Goal: Information Seeking & Learning: Check status

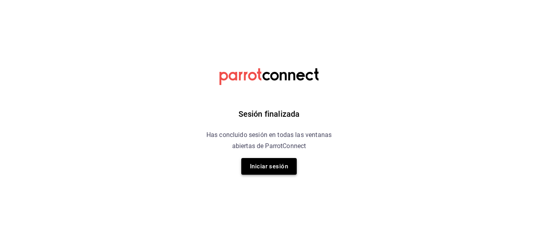
click at [266, 166] on button "Iniciar sesión" at bounding box center [269, 166] width 56 height 17
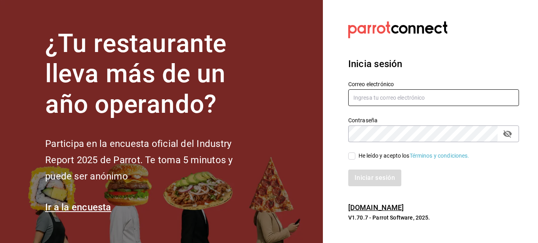
type input "sushiexpressmty@hotmail.com"
click at [357, 159] on span "He leído y acepto los Términos y condiciones." at bounding box center [413, 155] width 114 height 8
click at [356, 159] on input "He leído y acepto los Términos y condiciones." at bounding box center [351, 155] width 7 height 7
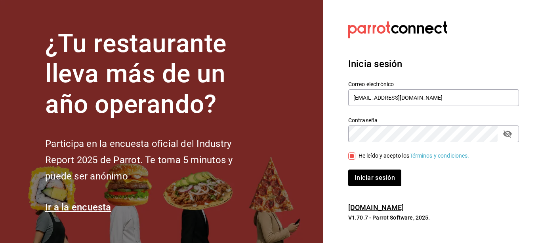
click at [356, 159] on span "He leído y acepto los Términos y condiciones." at bounding box center [413, 155] width 114 height 8
click at [356, 159] on input "He leído y acepto los Términos y condiciones." at bounding box center [351, 155] width 7 height 7
click at [352, 157] on input "He leído y acepto los Términos y condiciones." at bounding box center [351, 155] width 7 height 7
checkbox input "true"
click at [360, 176] on button "Iniciar sesión" at bounding box center [375, 177] width 54 height 17
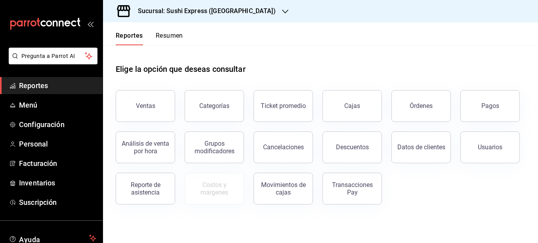
click at [246, 10] on div "Sucursal: Sushi Express ([GEOGRAPHIC_DATA])" at bounding box center [200, 11] width 182 height 22
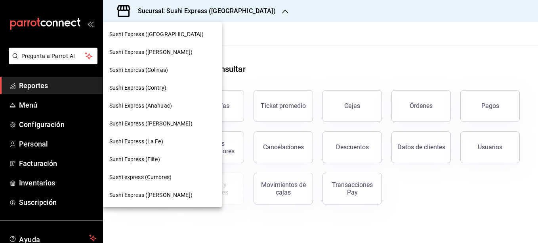
click at [163, 88] on span "Sushi Express (Contry)" at bounding box center [137, 88] width 57 height 8
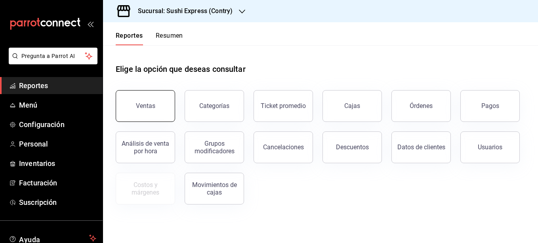
click at [150, 99] on button "Ventas" at bounding box center [145, 106] width 59 height 32
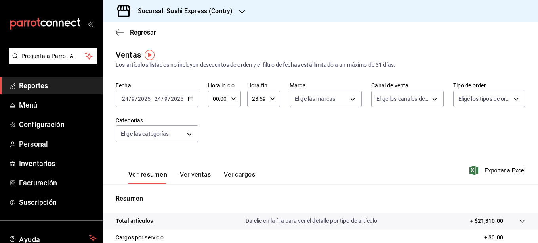
click at [189, 97] on icon "button" at bounding box center [191, 99] width 6 height 6
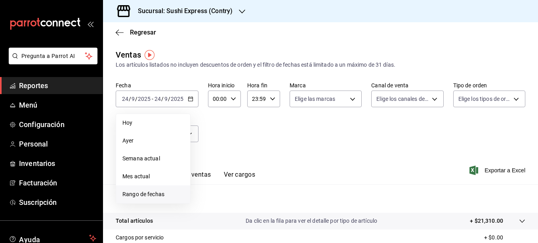
click at [157, 197] on span "Rango de fechas" at bounding box center [153, 194] width 61 height 8
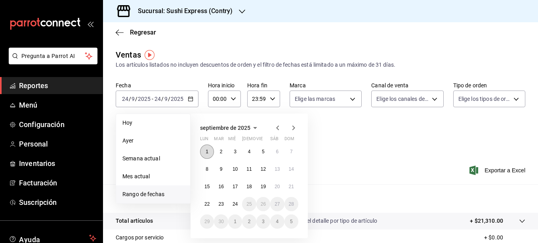
click at [206, 154] on abbr "1" at bounding box center [207, 152] width 3 height 6
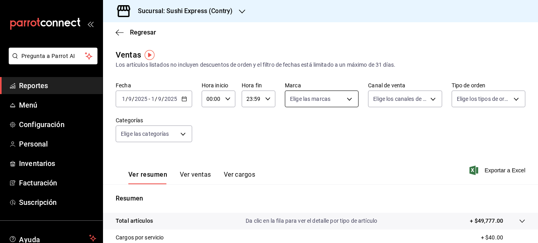
click at [350, 98] on body "Pregunta a Parrot AI Reportes Menú Configuración Personal Inventarios Facturaci…" at bounding box center [269, 121] width 538 height 243
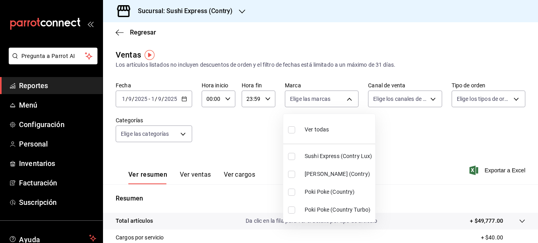
click at [296, 191] on label at bounding box center [293, 191] width 10 height 7
click at [295, 191] on input "checkbox" at bounding box center [291, 191] width 7 height 7
checkbox input "false"
click at [291, 191] on input "checkbox" at bounding box center [291, 191] width 7 height 7
checkbox input "true"
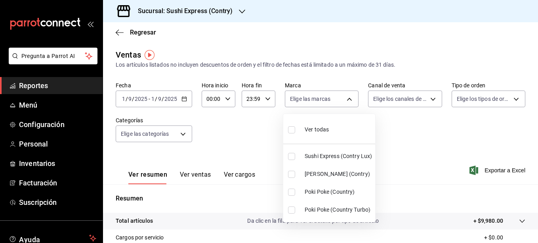
type input "c9ac6d60-fcab-4fd6-b17a-54b041029faa"
click at [291, 207] on input "checkbox" at bounding box center [291, 209] width 7 height 7
checkbox input "true"
type input "c9ac6d60-fcab-4fd6-b17a-54b041029faa,0a6b6a4a-c8ef-4763-9094-b920c0a532c0"
click at [245, 150] on div at bounding box center [269, 121] width 538 height 243
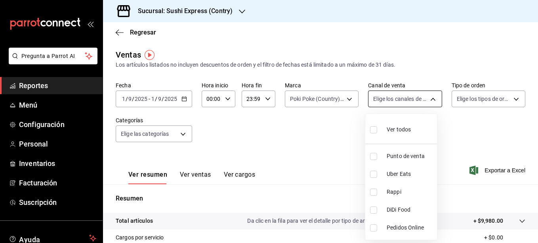
click at [429, 98] on body "Pregunta a Parrot AI Reportes Menú Configuración Personal Inventarios Facturaci…" at bounding box center [269, 121] width 538 height 243
click at [375, 155] on input "checkbox" at bounding box center [373, 156] width 7 height 7
checkbox input "true"
type input "PARROT"
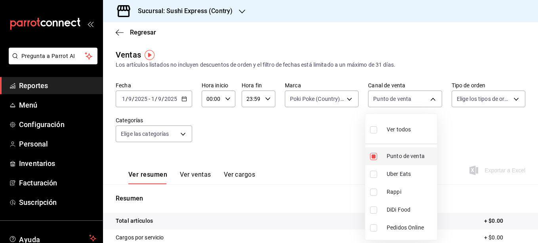
click at [374, 156] on input "checkbox" at bounding box center [373, 156] width 7 height 7
checkbox input "false"
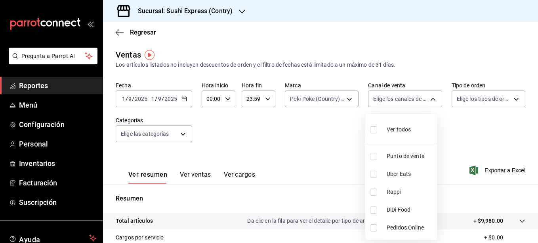
click at [373, 172] on input "checkbox" at bounding box center [373, 173] width 7 height 7
checkbox input "true"
type input "UBER_EATS"
click at [375, 191] on input "checkbox" at bounding box center [373, 191] width 7 height 7
checkbox input "true"
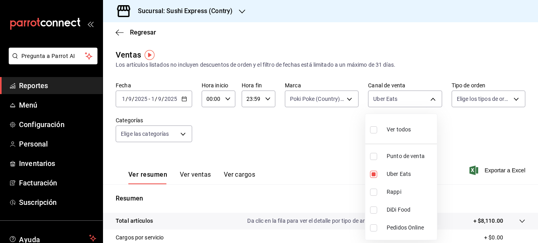
type input "UBER_EATS,RAPPI"
click at [375, 175] on input "checkbox" at bounding box center [373, 173] width 7 height 7
checkbox input "false"
click at [323, 144] on div at bounding box center [269, 121] width 538 height 243
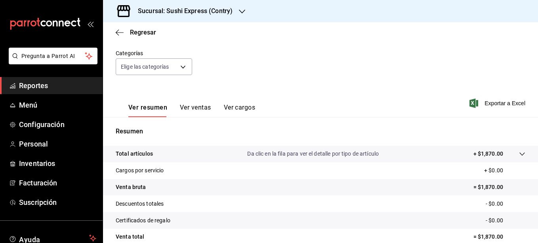
scroll to position [74, 0]
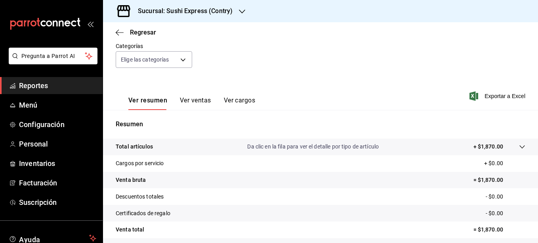
click at [199, 102] on button "Ver ventas" at bounding box center [195, 102] width 31 height 13
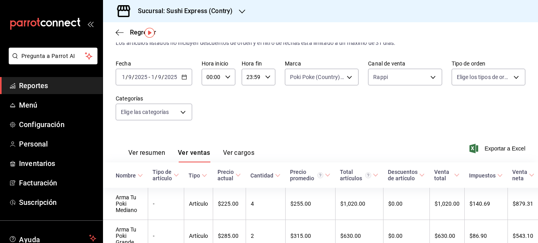
scroll to position [22, 0]
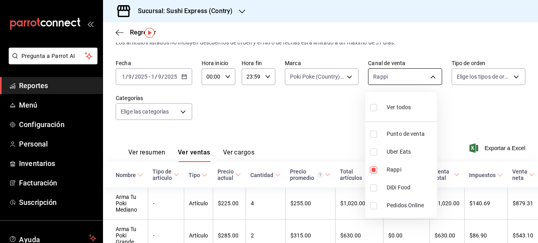
click at [423, 73] on body "Pregunta a Parrot AI Reportes Menú Configuración Personal Inventarios Facturaci…" at bounding box center [269, 121] width 538 height 243
click at [368, 153] on li "Uber Eats" at bounding box center [402, 152] width 72 height 18
type input "RAPPI,UBER_EATS"
checkbox input "true"
click at [375, 171] on input "checkbox" at bounding box center [373, 169] width 7 height 7
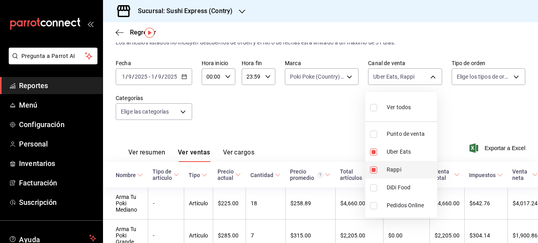
checkbox input "false"
type input "UBER_EATS"
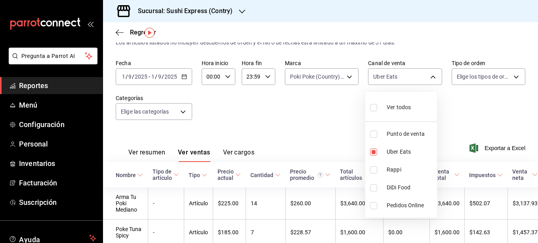
drag, startPoint x: 533, startPoint y: 125, endPoint x: 533, endPoint y: 134, distance: 9.1
click at [533, 134] on div at bounding box center [269, 121] width 538 height 243
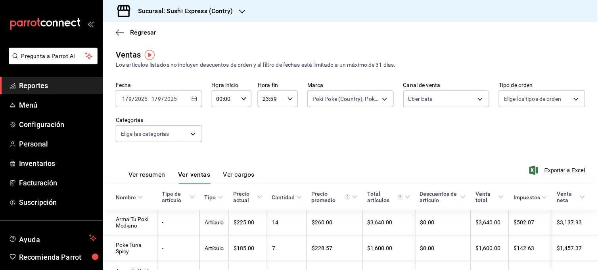
click at [193, 96] on icon "button" at bounding box center [194, 99] width 6 height 6
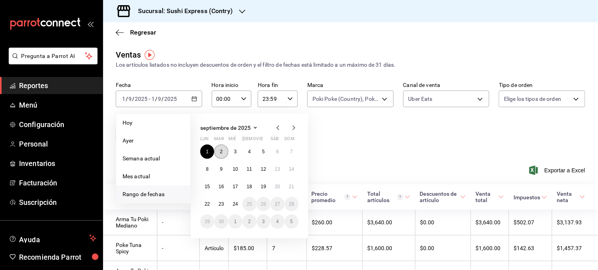
click at [220, 150] on abbr "2" at bounding box center [221, 152] width 3 height 6
click at [221, 152] on abbr "2" at bounding box center [221, 152] width 3 height 6
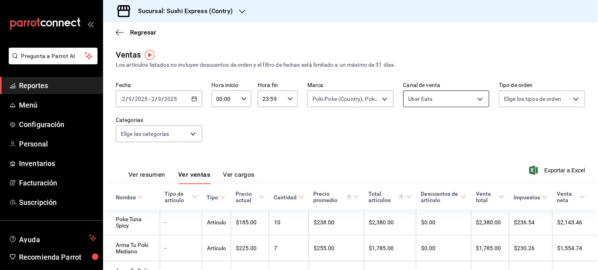
click at [465, 95] on body "Pregunta a Parrot AI Reportes Menú Configuración Personal Inventarios Facturaci…" at bounding box center [299, 135] width 598 height 270
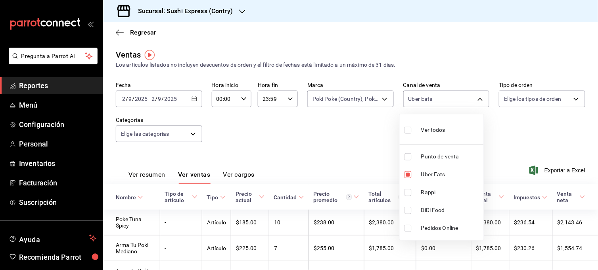
click at [405, 155] on input "checkbox" at bounding box center [407, 156] width 7 height 7
checkbox input "true"
type input "UBER_EATS,PARROT"
click at [407, 177] on input "checkbox" at bounding box center [407, 174] width 7 height 7
checkbox input "false"
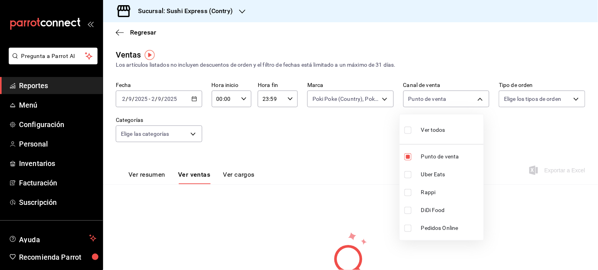
click at [408, 170] on li "Uber Eats" at bounding box center [442, 174] width 84 height 18
type input "PARROT,UBER_EATS"
checkbox input "true"
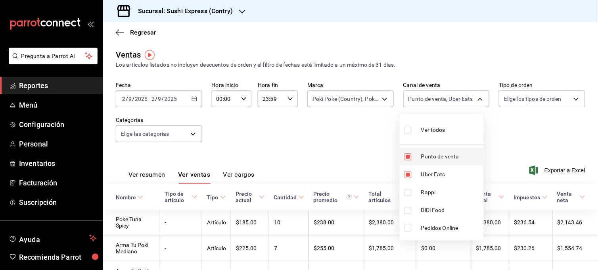
click at [408, 157] on input "checkbox" at bounding box center [407, 156] width 7 height 7
checkbox input "false"
type input "UBER_EATS"
drag, startPoint x: 596, startPoint y: 124, endPoint x: 593, endPoint y: 146, distance: 21.6
click at [538, 146] on div at bounding box center [299, 135] width 598 height 270
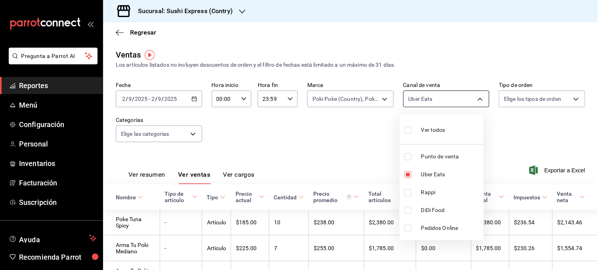
click at [470, 102] on body "Pregunta a Parrot AI Reportes Menú Configuración Personal Inventarios Facturaci…" at bounding box center [299, 135] width 598 height 270
click at [409, 191] on input "checkbox" at bounding box center [407, 192] width 7 height 7
checkbox input "true"
type input "UBER_EATS,RAPPI"
click at [410, 177] on input "checkbox" at bounding box center [407, 174] width 7 height 7
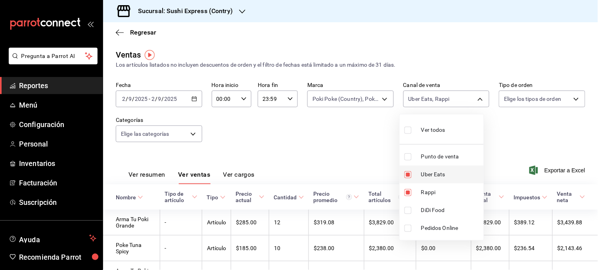
checkbox input "false"
type input "RAPPI"
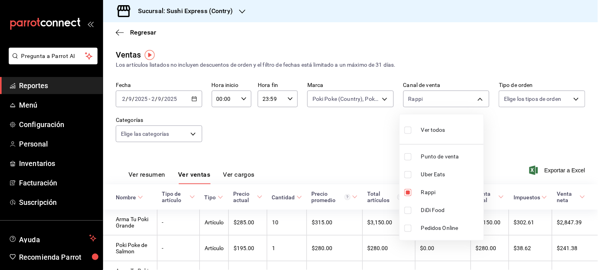
click at [511, 128] on div at bounding box center [299, 135] width 598 height 270
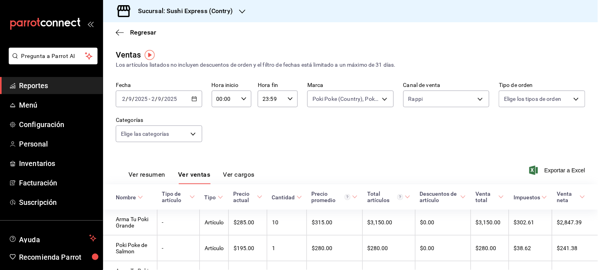
click at [154, 178] on button "Ver resumen" at bounding box center [146, 176] width 37 height 13
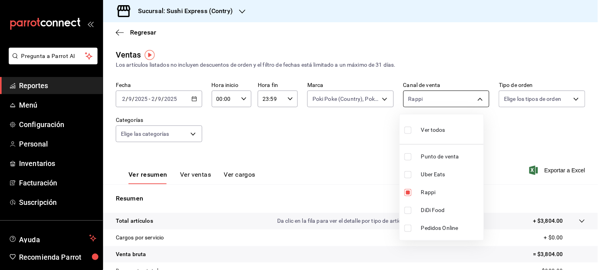
click at [474, 97] on body "Pregunta a Parrot AI Reportes Menú Configuración Personal Inventarios Facturaci…" at bounding box center [299, 135] width 598 height 270
click at [408, 174] on input "checkbox" at bounding box center [407, 174] width 7 height 7
checkbox input "true"
click at [406, 187] on li "Rappi" at bounding box center [442, 192] width 84 height 18
type input "UBER_EATS"
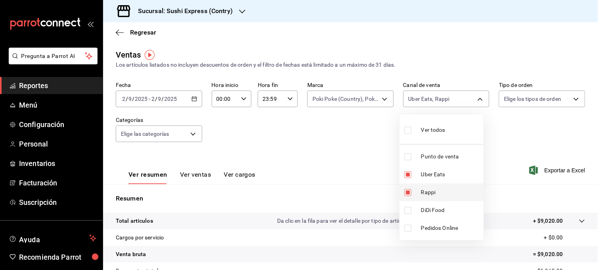
checkbox input "false"
click at [349, 155] on div at bounding box center [299, 135] width 598 height 270
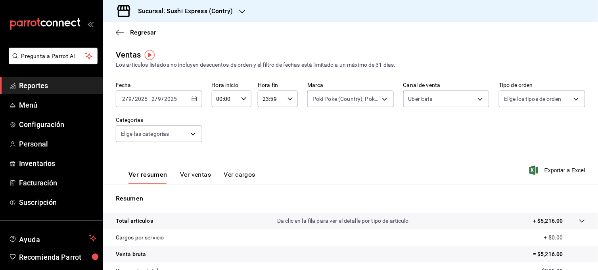
click at [191, 100] on icon "button" at bounding box center [194, 99] width 6 height 6
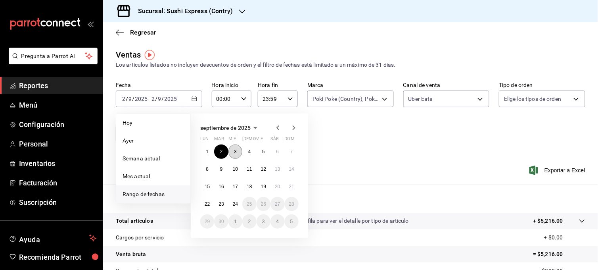
click at [234, 149] on abbr "3" at bounding box center [235, 152] width 3 height 6
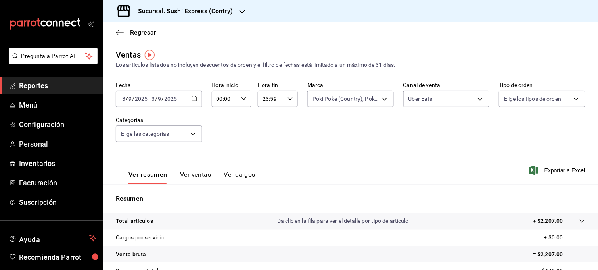
click at [433, 109] on div "Fecha [DATE] [DATE] - [DATE] [DATE] Hora inicio 00:00 Hora inicio Hora fin 23:5…" at bounding box center [350, 117] width 469 height 70
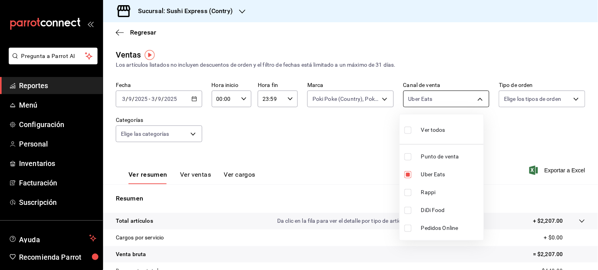
click at [449, 104] on body "Pregunta a Parrot AI Reportes Menú Configuración Personal Inventarios Facturaci…" at bounding box center [299, 135] width 598 height 270
click at [407, 193] on input "checkbox" at bounding box center [407, 192] width 7 height 7
checkbox input "true"
type input "UBER_EATS,RAPPI"
click at [409, 175] on input "checkbox" at bounding box center [407, 174] width 7 height 7
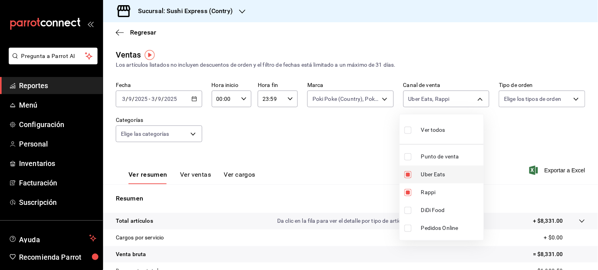
checkbox input "false"
click at [407, 151] on li "Punto de venta" at bounding box center [442, 156] width 84 height 18
type input "RAPPI,PARROT"
checkbox input "true"
click at [406, 193] on input "checkbox" at bounding box center [407, 192] width 7 height 7
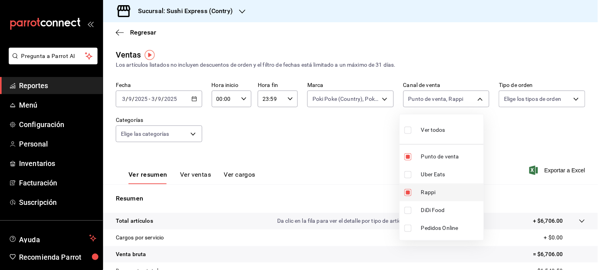
checkbox input "false"
type input "PARROT"
click at [205, 176] on div at bounding box center [299, 135] width 598 height 270
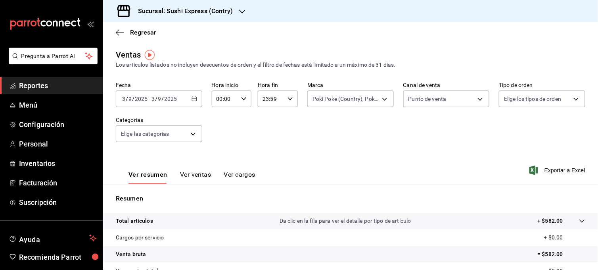
click at [205, 176] on button "Ver ventas" at bounding box center [195, 176] width 31 height 13
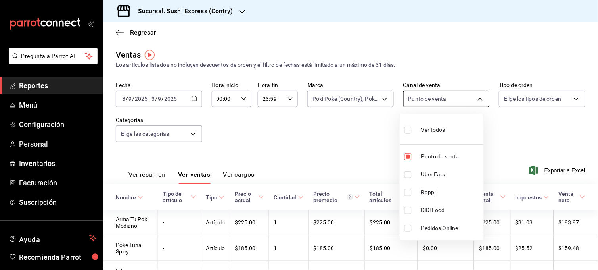
click at [473, 105] on body "Pregunta a Parrot AI Reportes Menú Configuración Personal Inventarios Facturaci…" at bounding box center [299, 135] width 598 height 270
click at [404, 174] on input "checkbox" at bounding box center [407, 174] width 7 height 7
checkbox input "true"
type input "PARROT,UBER_EATS"
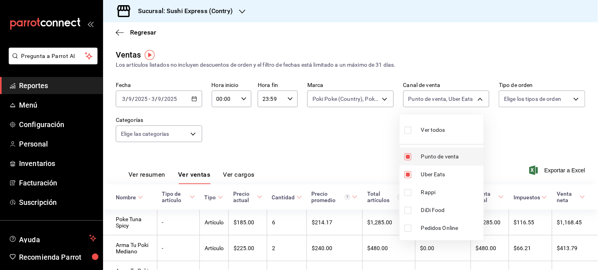
click at [407, 159] on input "checkbox" at bounding box center [407, 156] width 7 height 7
checkbox input "false"
type input "UBER_EATS"
click at [530, 117] on div at bounding box center [299, 135] width 598 height 270
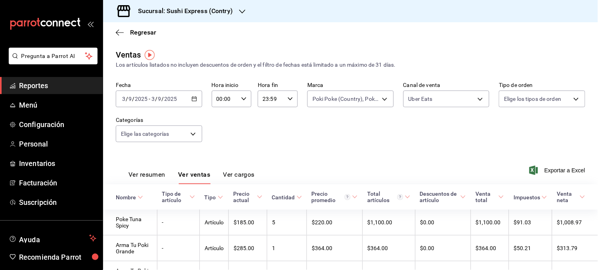
click at [484, 102] on div "Fecha [DATE] [DATE] - [DATE] [DATE] Hora inicio 00:00 Hora inicio Hora fin 23:5…" at bounding box center [350, 117] width 469 height 70
click at [476, 101] on body "Pregunta a Parrot AI Reportes Menú Configuración Personal Inventarios Facturaci…" at bounding box center [299, 135] width 598 height 270
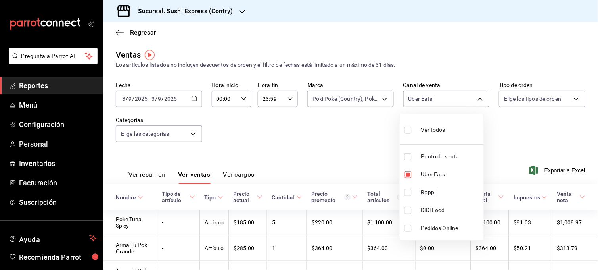
click at [409, 191] on input "checkbox" at bounding box center [407, 192] width 7 height 7
checkbox input "true"
type input "UBER_EATS,RAPPI"
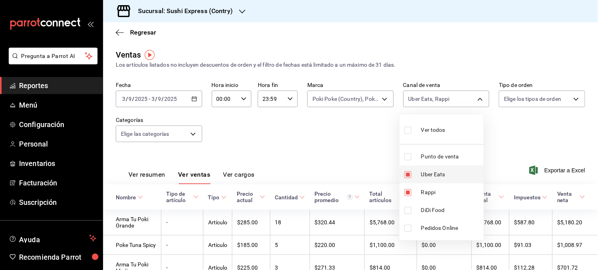
click at [409, 175] on input "checkbox" at bounding box center [407, 174] width 7 height 7
checkbox input "false"
type input "RAPPI"
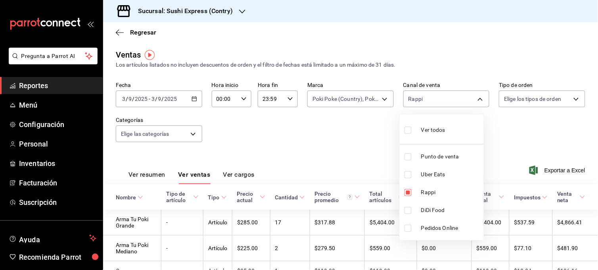
click at [366, 164] on div at bounding box center [299, 135] width 598 height 270
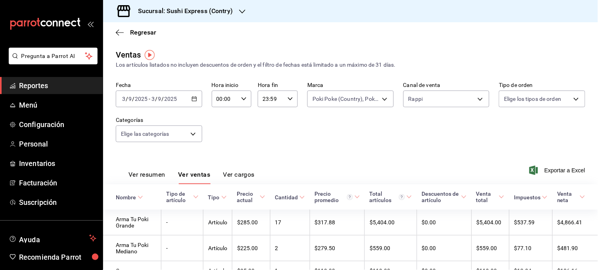
click at [192, 100] on \(Stroke\) "button" at bounding box center [194, 99] width 5 height 4
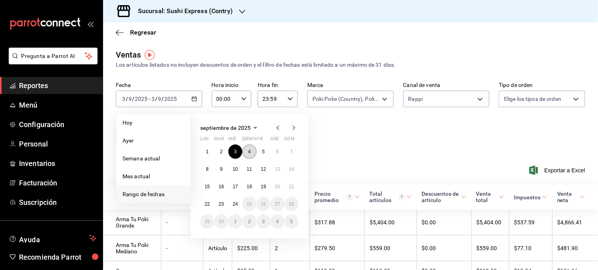
click at [252, 151] on button "4" at bounding box center [249, 151] width 14 height 14
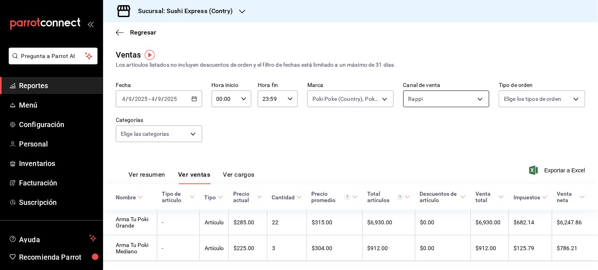
click at [472, 101] on body "Pregunta a Parrot AI Reportes Menú Configuración Personal Inventarios Facturaci…" at bounding box center [299, 135] width 598 height 270
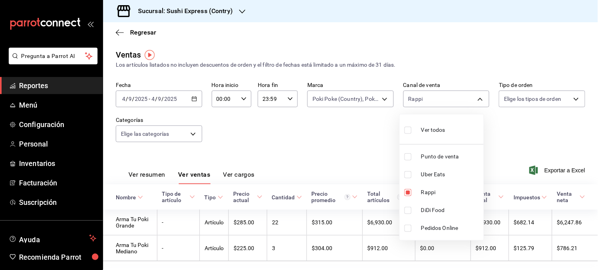
click at [267, 154] on div at bounding box center [299, 135] width 598 height 270
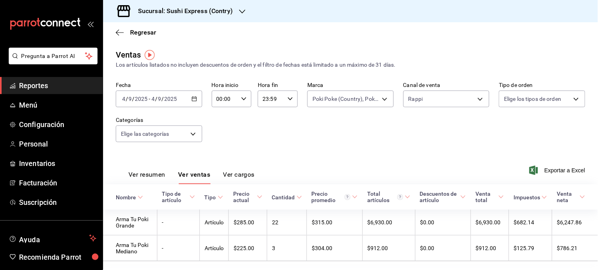
click at [139, 172] on button "Ver resumen" at bounding box center [146, 176] width 37 height 13
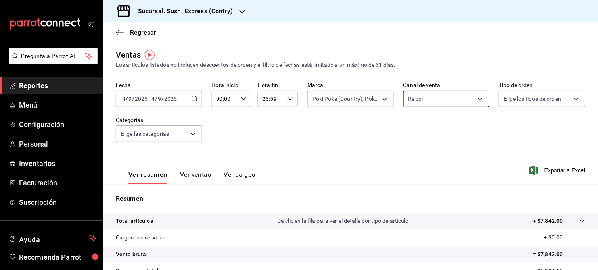
click at [464, 101] on body "Pregunta a Parrot AI Reportes Menú Configuración Personal Inventarios Facturaci…" at bounding box center [299, 135] width 598 height 270
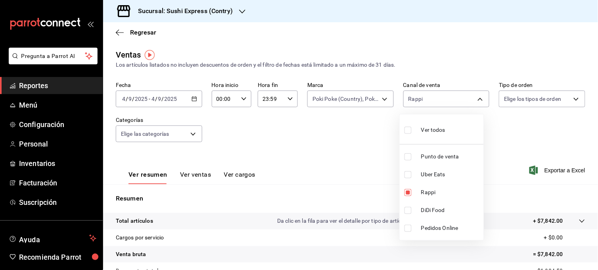
click at [410, 171] on input "checkbox" at bounding box center [407, 174] width 7 height 7
checkbox input "true"
type input "RAPPI,UBER_EATS"
click at [406, 192] on input "checkbox" at bounding box center [407, 192] width 7 height 7
checkbox input "false"
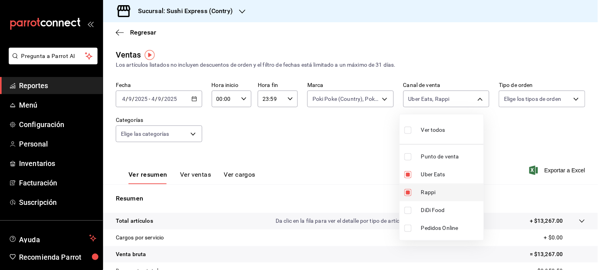
type input "UBER_EATS"
click at [343, 161] on div at bounding box center [299, 135] width 598 height 270
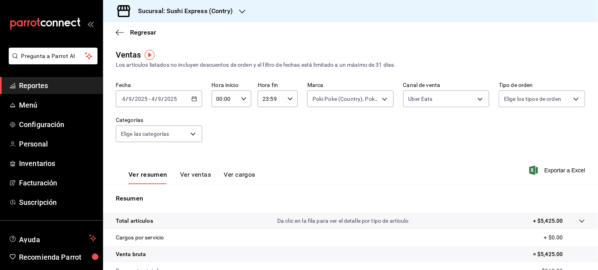
click at [188, 175] on button "Ver ventas" at bounding box center [195, 176] width 31 height 13
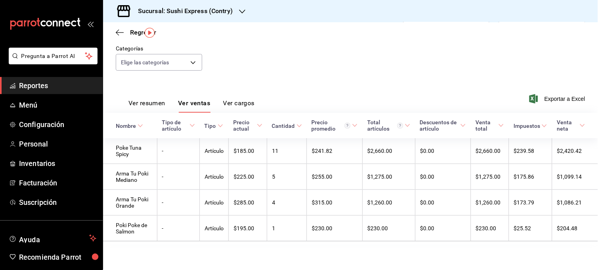
scroll to position [5, 0]
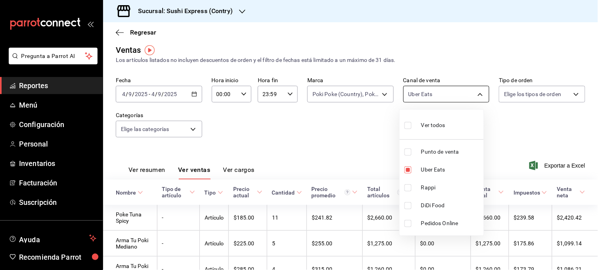
click at [474, 96] on body "Pregunta a Parrot AI Reportes Menú Configuración Personal Inventarios Facturaci…" at bounding box center [299, 135] width 598 height 270
click at [406, 188] on input "checkbox" at bounding box center [407, 187] width 7 height 7
checkbox input "true"
type input "UBER_EATS,RAPPI"
click at [409, 169] on input "checkbox" at bounding box center [407, 169] width 7 height 7
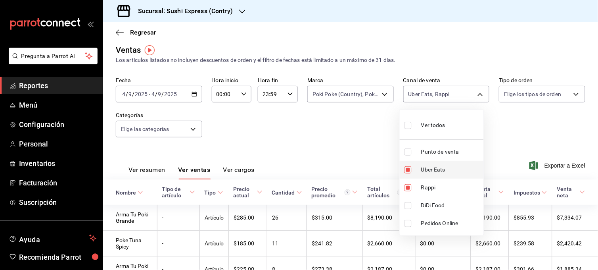
checkbox input "false"
type input "RAPPI"
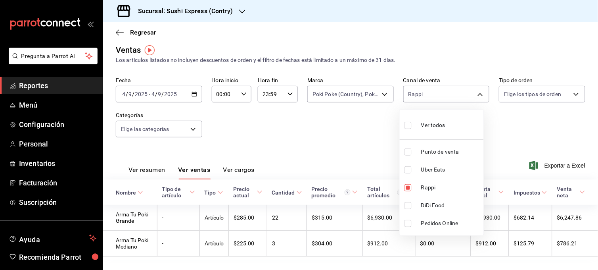
click at [407, 153] on input "checkbox" at bounding box center [407, 151] width 7 height 7
checkbox input "true"
type input "RAPPI,PARROT"
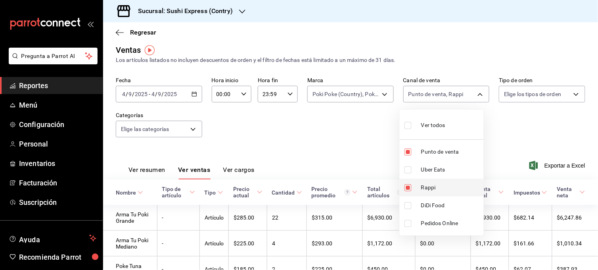
click at [407, 190] on input "checkbox" at bounding box center [407, 187] width 7 height 7
checkbox input "false"
type input "PARROT"
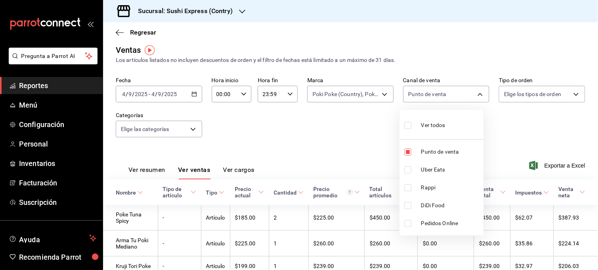
click at [351, 162] on div at bounding box center [299, 135] width 598 height 270
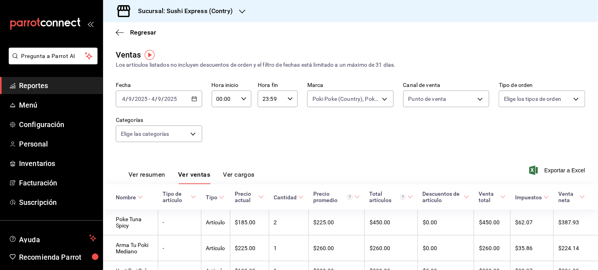
click at [157, 176] on button "Ver resumen" at bounding box center [146, 176] width 37 height 13
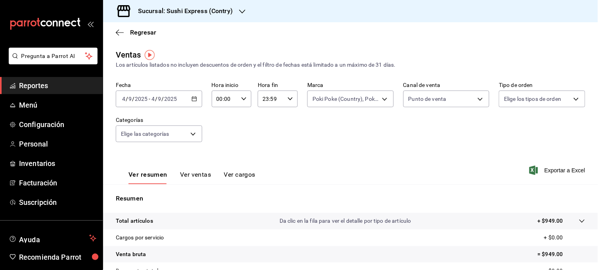
click at [193, 98] on icon "button" at bounding box center [194, 99] width 6 height 6
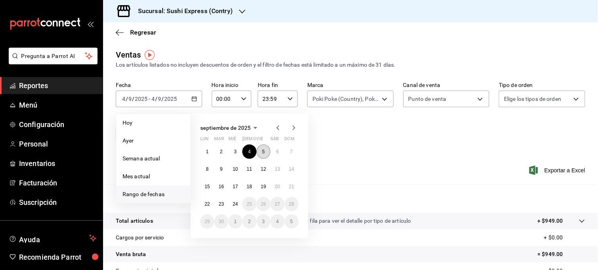
click at [267, 153] on button "5" at bounding box center [264, 151] width 14 height 14
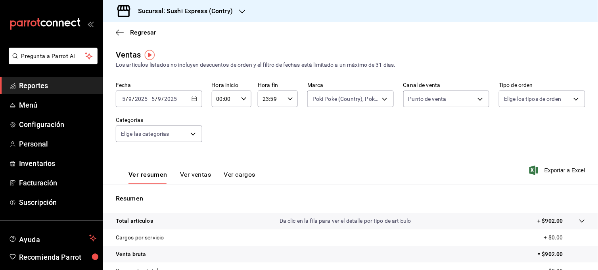
click at [184, 173] on button "Ver ventas" at bounding box center [195, 176] width 31 height 13
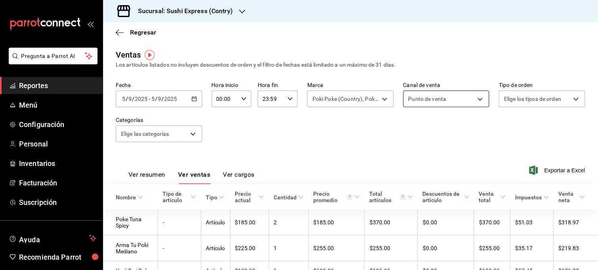
click at [472, 100] on body "Pregunta a Parrot AI Reportes Menú Configuración Personal Inventarios Facturaci…" at bounding box center [299, 135] width 598 height 270
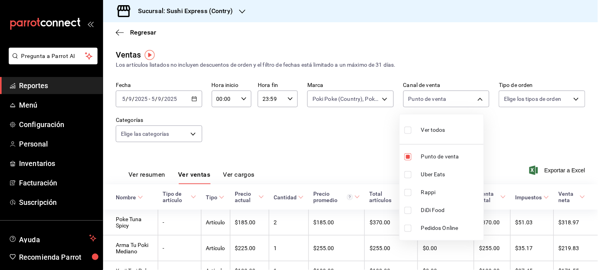
click at [405, 175] on input "checkbox" at bounding box center [407, 174] width 7 height 7
checkbox input "true"
type input "PARROT,UBER_EATS"
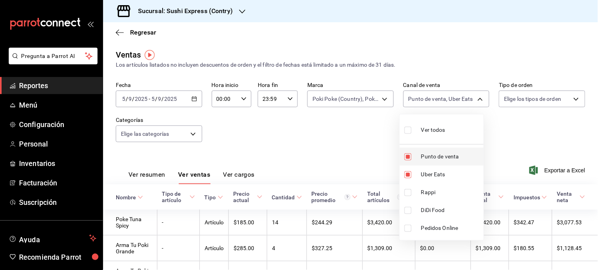
click at [409, 157] on input "checkbox" at bounding box center [407, 156] width 7 height 7
checkbox input "false"
type input "UBER_EATS"
click at [349, 146] on div at bounding box center [299, 135] width 598 height 270
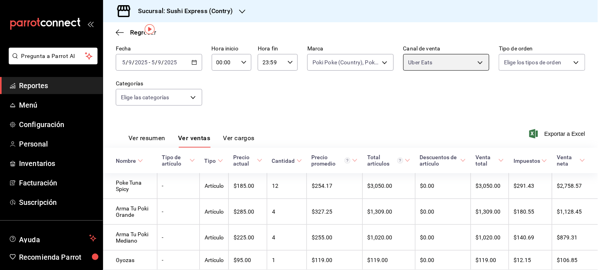
scroll to position [23, 0]
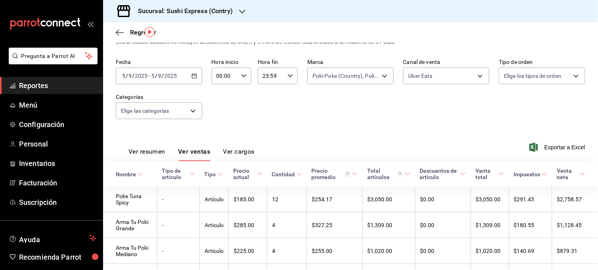
click at [158, 151] on button "Ver resumen" at bounding box center [146, 153] width 37 height 13
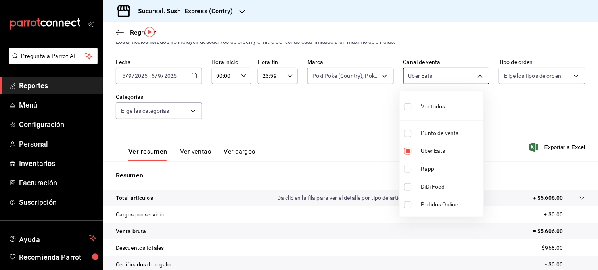
click at [477, 79] on body "Pregunta a Parrot AI Reportes Menú Configuración Personal Inventarios Facturaci…" at bounding box center [299, 135] width 598 height 270
click at [410, 169] on input "checkbox" at bounding box center [407, 168] width 7 height 7
checkbox input "true"
type input "UBER_EATS,RAPPI"
click at [412, 149] on label at bounding box center [409, 150] width 10 height 7
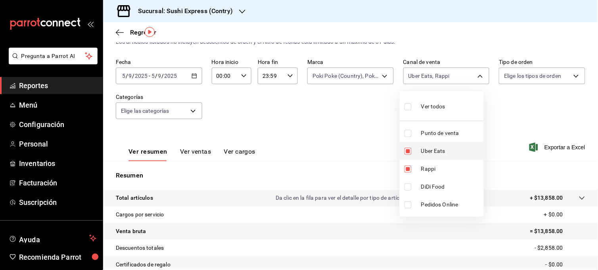
click at [412, 149] on input "checkbox" at bounding box center [407, 150] width 7 height 7
checkbox input "true"
type input "RAPPI,UBER_EATS"
click at [406, 149] on input "checkbox" at bounding box center [407, 150] width 7 height 7
checkbox input "false"
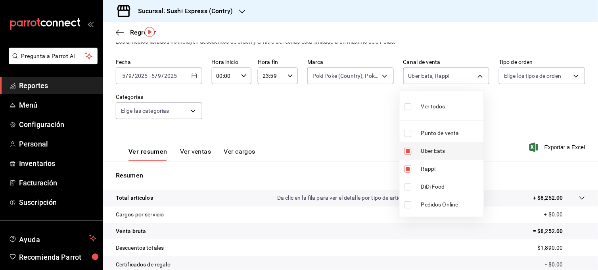
type input "RAPPI"
click at [355, 120] on div at bounding box center [299, 135] width 598 height 270
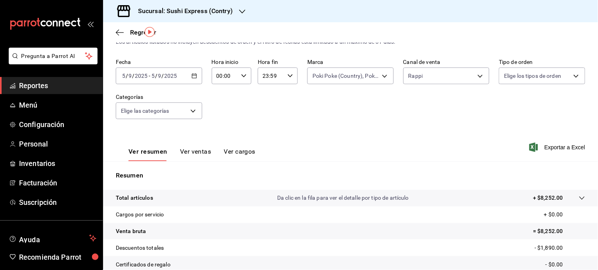
click at [202, 153] on button "Ver ventas" at bounding box center [195, 153] width 31 height 13
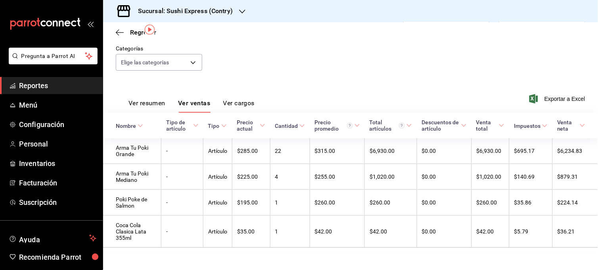
scroll to position [25, 0]
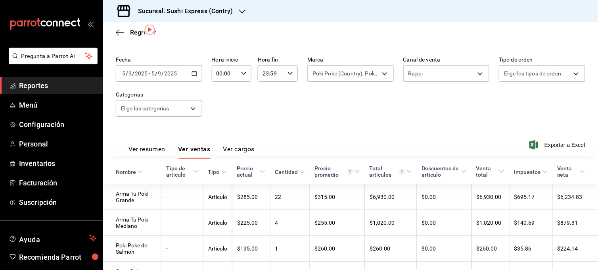
click at [192, 75] on \(Stroke\) "button" at bounding box center [194, 73] width 5 height 4
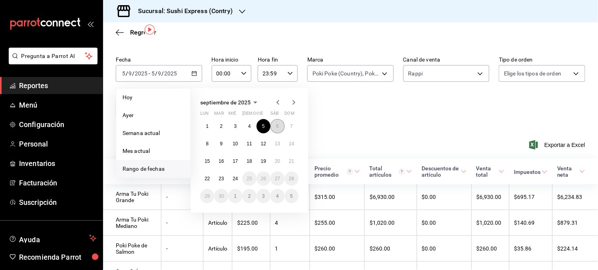
click at [273, 124] on button "6" at bounding box center [277, 126] width 14 height 14
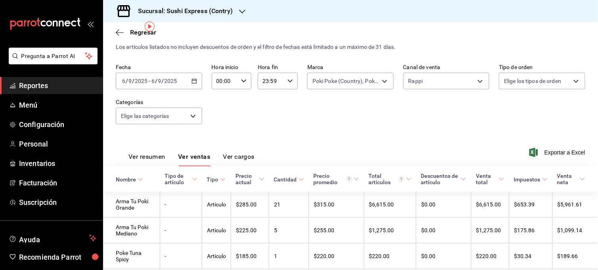
scroll to position [19, 0]
click at [147, 160] on button "Ver resumen" at bounding box center [146, 157] width 37 height 13
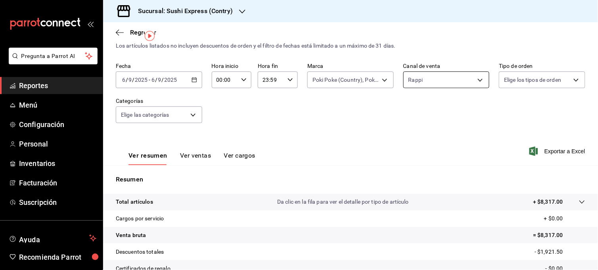
click at [444, 84] on body "Pregunta a Parrot AI Reportes Menú Configuración Personal Inventarios Facturaci…" at bounding box center [299, 135] width 598 height 270
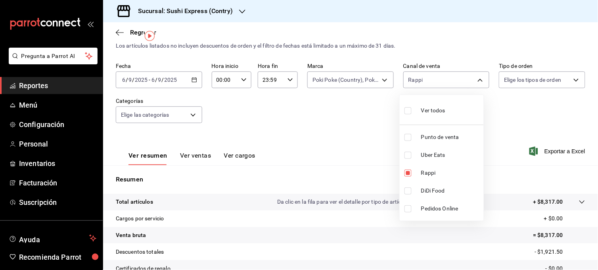
click at [406, 155] on input "checkbox" at bounding box center [407, 154] width 7 height 7
checkbox input "true"
type input "RAPPI,UBER_EATS"
click at [407, 174] on input "checkbox" at bounding box center [407, 172] width 7 height 7
checkbox input "false"
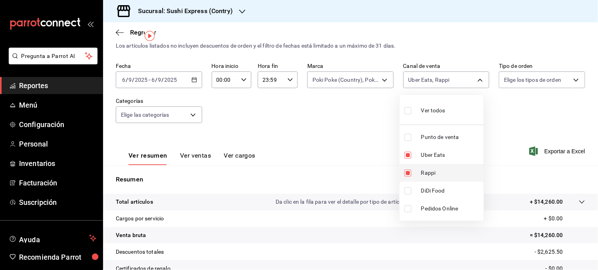
type input "UBER_EATS"
click at [344, 135] on div at bounding box center [299, 135] width 598 height 270
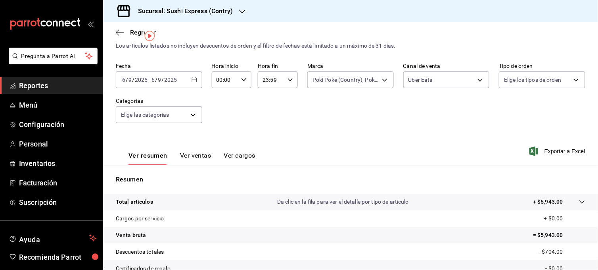
click at [198, 156] on button "Ver ventas" at bounding box center [195, 157] width 31 height 13
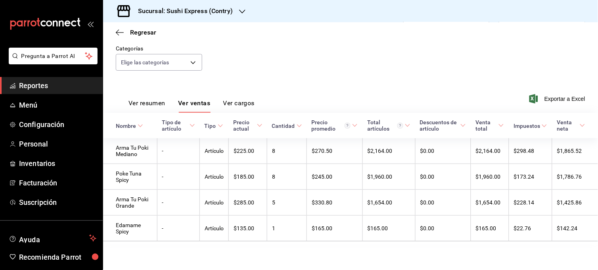
scroll to position [36, 0]
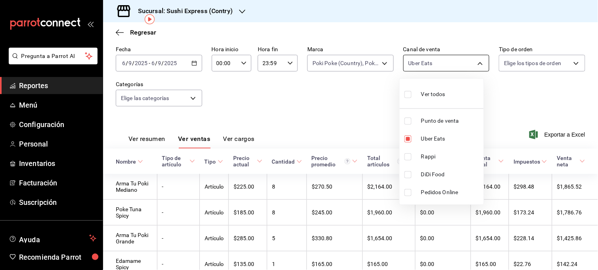
click at [481, 60] on body "Pregunta a Parrot AI Reportes Menú Configuración Personal Inventarios Facturaci…" at bounding box center [299, 135] width 598 height 270
click at [408, 121] on input "checkbox" at bounding box center [407, 120] width 7 height 7
checkbox input "true"
type input "UBER_EATS,PARROT"
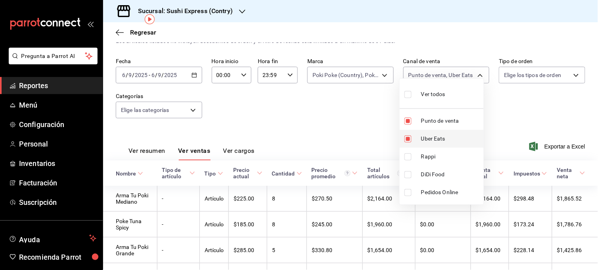
scroll to position [36, 0]
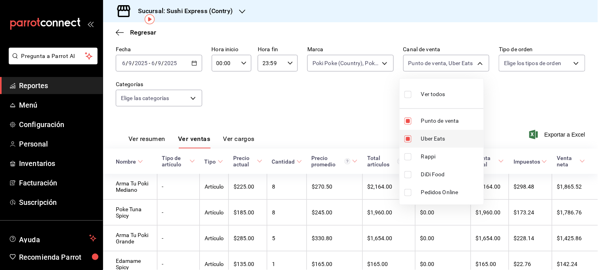
click at [408, 140] on input "checkbox" at bounding box center [407, 138] width 7 height 7
checkbox input "false"
type input "PARROT"
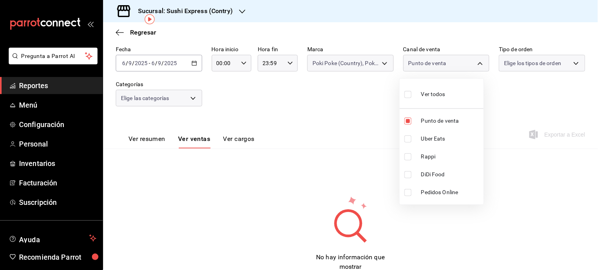
scroll to position [36, 0]
click at [150, 142] on div at bounding box center [299, 135] width 598 height 270
click at [150, 141] on button "Ver resumen" at bounding box center [146, 141] width 37 height 13
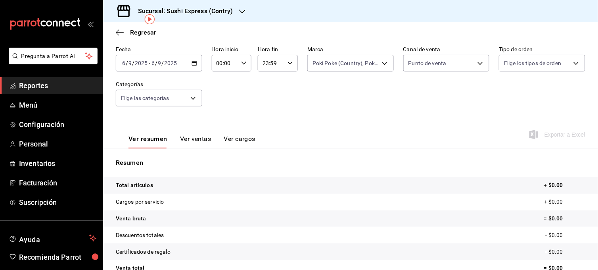
click at [191, 63] on icon "button" at bounding box center [194, 63] width 6 height 6
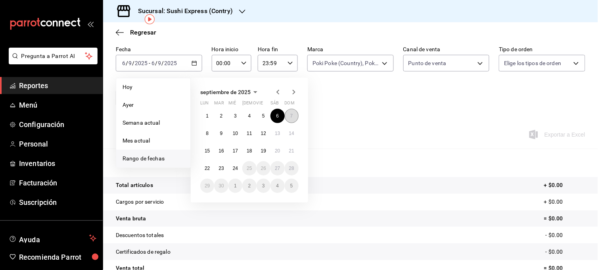
click at [290, 120] on button "7" at bounding box center [292, 116] width 14 height 14
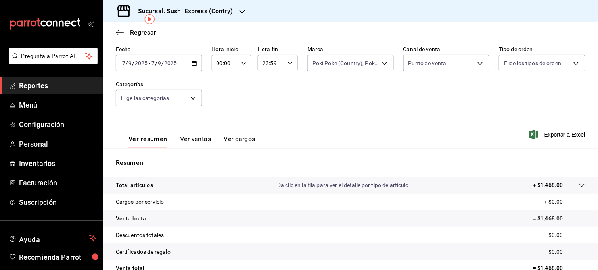
drag, startPoint x: 290, startPoint y: 120, endPoint x: 200, endPoint y: 143, distance: 92.4
click at [200, 143] on div "Ver resumen Ver ventas Ver cargos Exportar a Excel" at bounding box center [350, 132] width 495 height 33
click at [200, 143] on button "Ver ventas" at bounding box center [195, 141] width 31 height 13
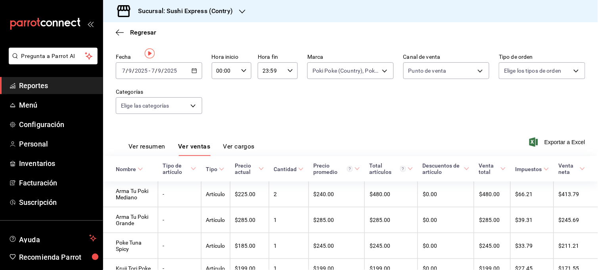
scroll to position [4, 0]
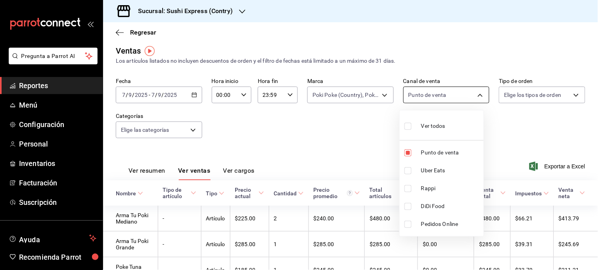
click at [475, 96] on body "Pregunta a Parrot AI Reportes Menú Configuración Personal Inventarios Facturaci…" at bounding box center [299, 135] width 598 height 270
click at [410, 169] on input "checkbox" at bounding box center [407, 170] width 7 height 7
checkbox input "true"
type input "PARROT,UBER_EATS"
click at [407, 153] on input "checkbox" at bounding box center [407, 152] width 7 height 7
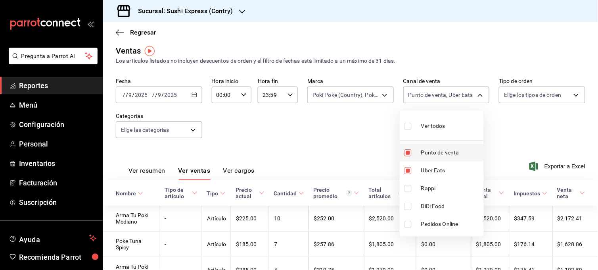
checkbox input "false"
type input "UBER_EATS"
click at [359, 153] on div at bounding box center [299, 135] width 598 height 270
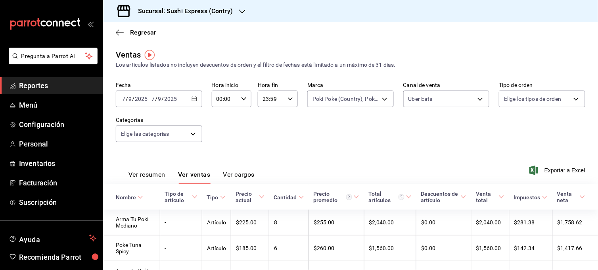
click at [157, 172] on button "Ver resumen" at bounding box center [146, 176] width 37 height 13
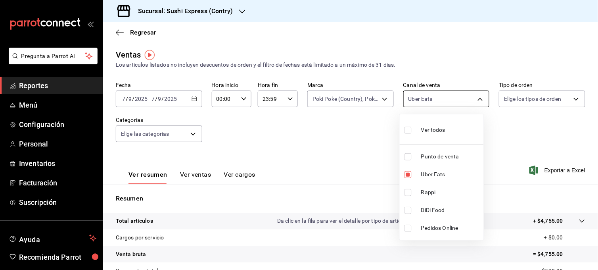
click at [473, 101] on body "Pregunta a Parrot AI Reportes Menú Configuración Personal Inventarios Facturaci…" at bounding box center [299, 135] width 598 height 270
click at [408, 193] on input "checkbox" at bounding box center [407, 192] width 7 height 7
checkbox input "true"
type input "UBER_EATS,RAPPI"
click at [406, 176] on input "checkbox" at bounding box center [407, 174] width 7 height 7
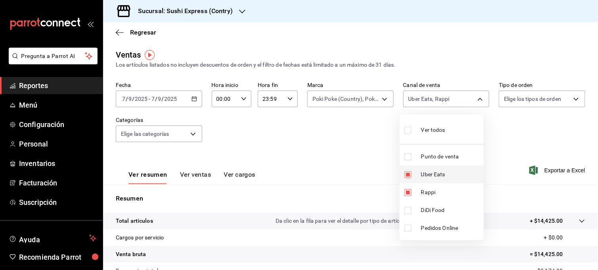
checkbox input "false"
type input "RAPPI"
click at [385, 169] on div at bounding box center [299, 135] width 598 height 270
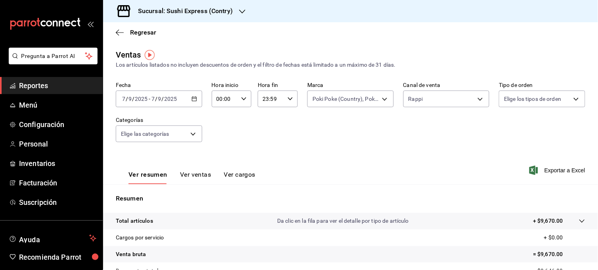
click at [202, 179] on button "Ver ventas" at bounding box center [195, 176] width 31 height 13
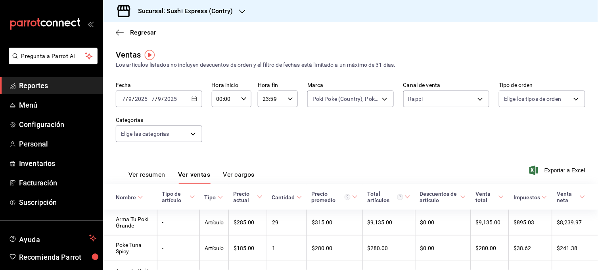
click at [196, 102] on div "[DATE] [DATE] - [DATE] [DATE]" at bounding box center [159, 98] width 86 height 17
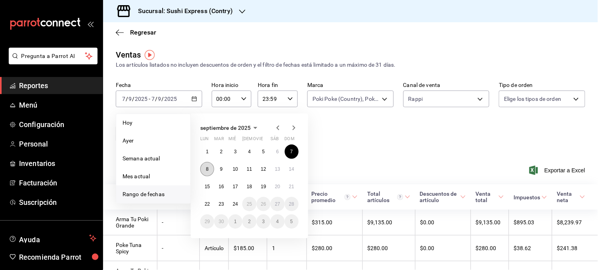
click at [203, 169] on button "8" at bounding box center [207, 169] width 14 height 14
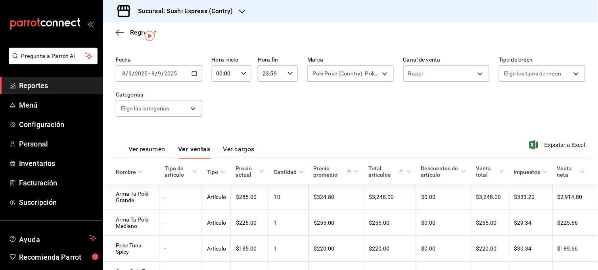
scroll to position [19, 0]
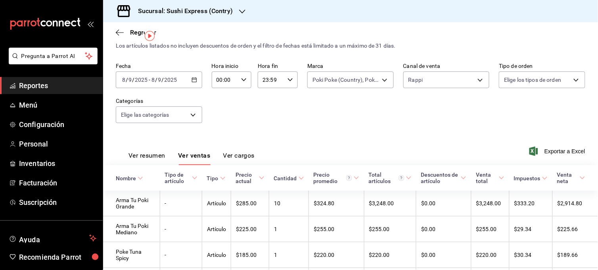
click at [163, 157] on button "Ver resumen" at bounding box center [146, 157] width 37 height 13
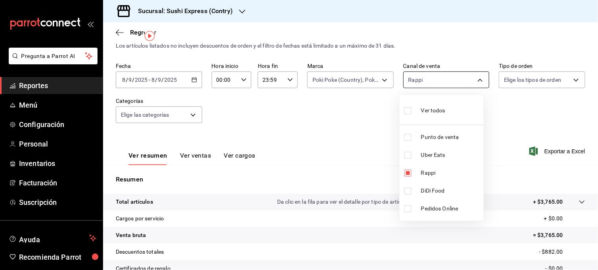
click at [472, 83] on body "Pregunta a Parrot AI Reportes Menú Configuración Personal Inventarios Facturaci…" at bounding box center [299, 135] width 598 height 270
click at [406, 139] on input "checkbox" at bounding box center [407, 137] width 7 height 7
checkbox input "true"
type input "RAPPI,PARROT"
click at [404, 173] on input "checkbox" at bounding box center [407, 172] width 7 height 7
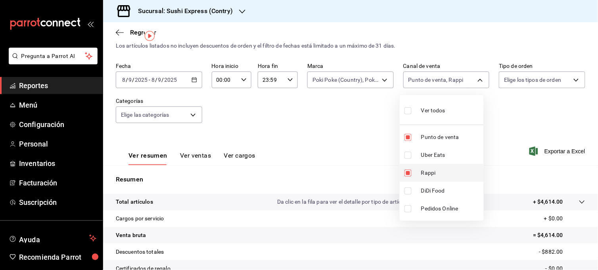
checkbox input "false"
type input "PARROT"
click at [190, 158] on div at bounding box center [299, 135] width 598 height 270
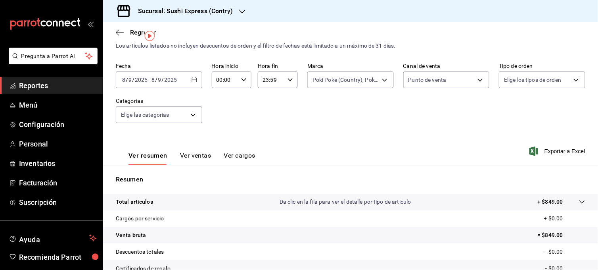
click at [191, 155] on button "Ver ventas" at bounding box center [195, 157] width 31 height 13
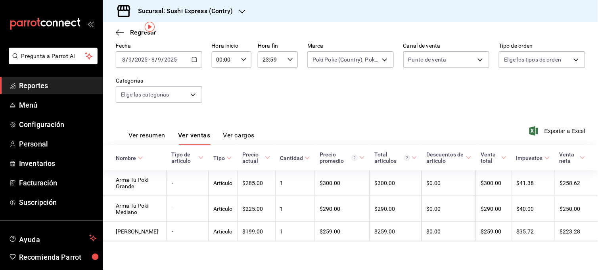
scroll to position [28, 0]
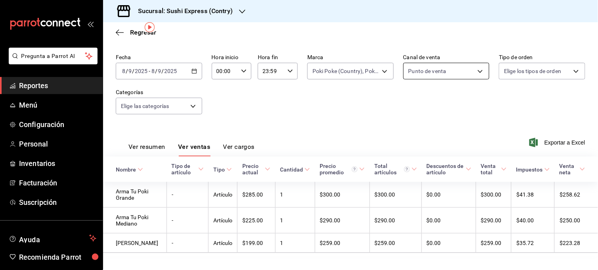
click at [477, 71] on body "Pregunta a Parrot AI Reportes Menú Configuración Personal Inventarios Facturaci…" at bounding box center [299, 135] width 598 height 270
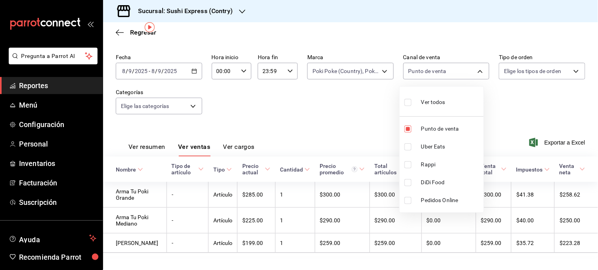
click at [408, 148] on input "checkbox" at bounding box center [407, 146] width 7 height 7
checkbox input "true"
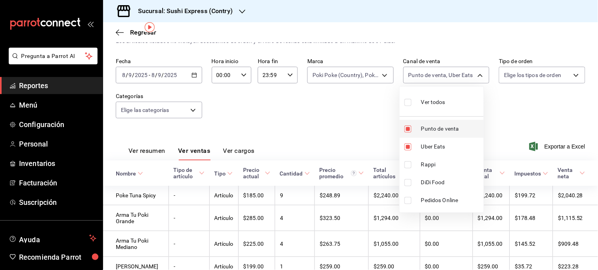
scroll to position [28, 0]
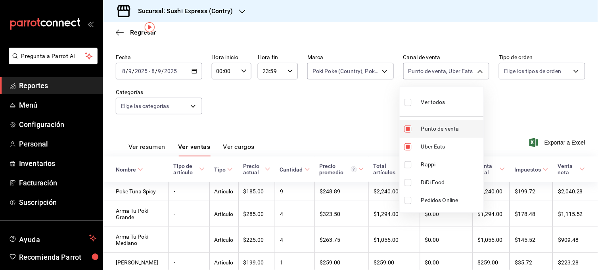
click at [409, 134] on li "Punto de venta" at bounding box center [442, 129] width 84 height 18
type input "UBER_EATS"
checkbox input "false"
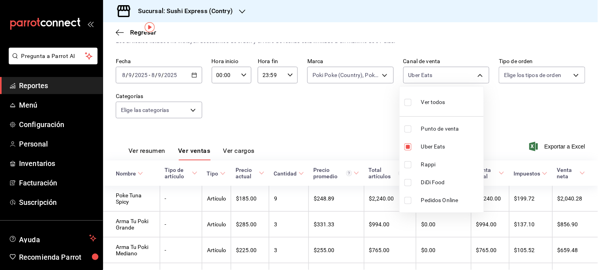
scroll to position [28, 0]
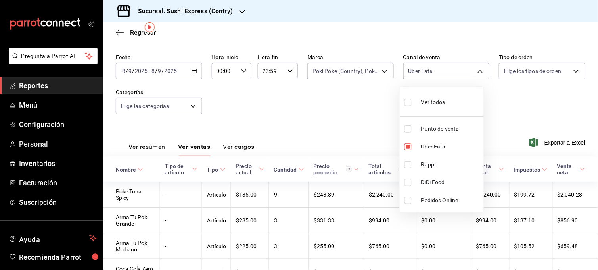
click at [353, 121] on div at bounding box center [299, 135] width 598 height 270
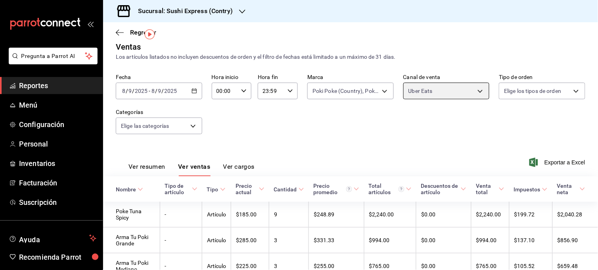
scroll to position [4, 0]
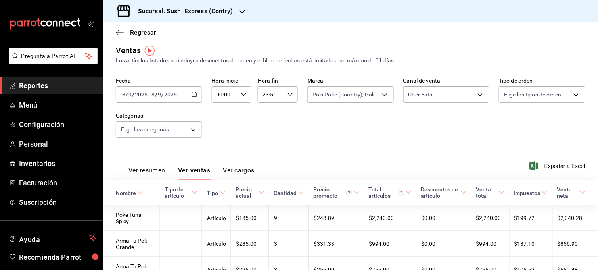
click at [161, 174] on button "Ver resumen" at bounding box center [146, 172] width 37 height 13
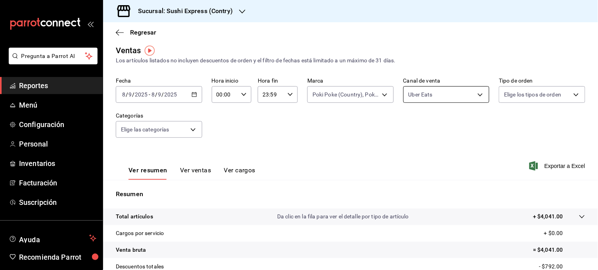
click at [469, 94] on body "Pregunta a Parrot AI Reportes Menú Configuración Personal Inventarios Facturaci…" at bounding box center [299, 135] width 598 height 270
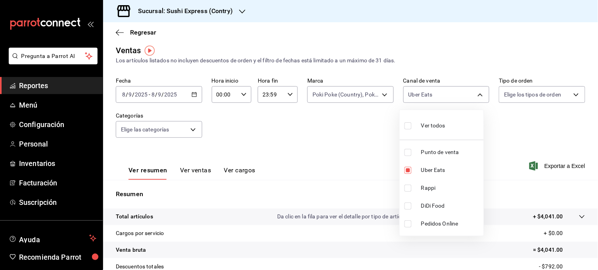
click at [406, 149] on input "checkbox" at bounding box center [407, 152] width 7 height 7
checkbox input "true"
type input "UBER_EATS,PARROT"
click at [407, 171] on input "checkbox" at bounding box center [407, 170] width 7 height 7
checkbox input "false"
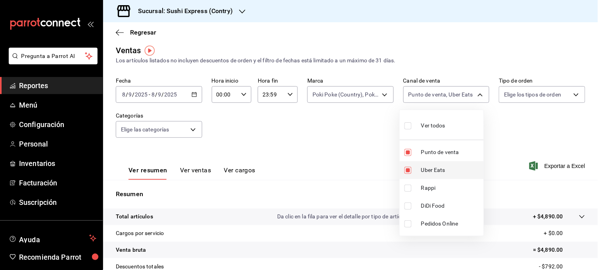
type input "PARROT"
click at [361, 147] on div at bounding box center [299, 135] width 598 height 270
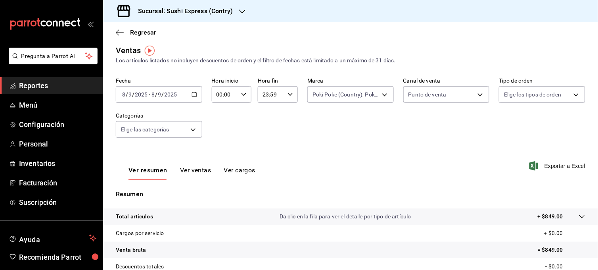
click at [193, 97] on \(Stroke\) "button" at bounding box center [194, 94] width 5 height 4
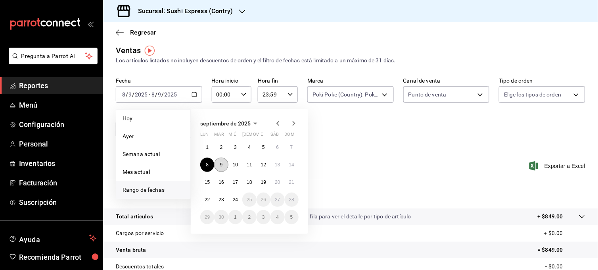
click at [218, 166] on button "9" at bounding box center [221, 164] width 14 height 14
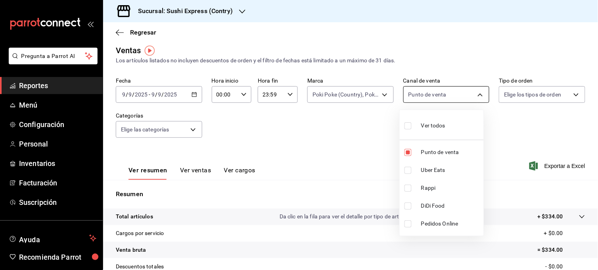
click at [451, 94] on body "Pregunta a Parrot AI Reportes Menú Configuración Personal Inventarios Facturaci…" at bounding box center [299, 135] width 598 height 270
click at [407, 169] on input "checkbox" at bounding box center [407, 170] width 7 height 7
checkbox input "true"
type input "PARROT,UBER_EATS"
click at [410, 153] on input "checkbox" at bounding box center [407, 152] width 7 height 7
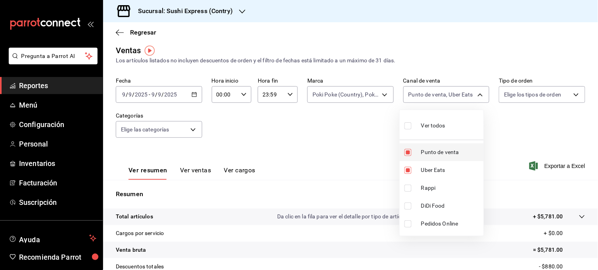
checkbox input "false"
type input "UBER_EATS"
click at [339, 147] on div at bounding box center [299, 135] width 598 height 270
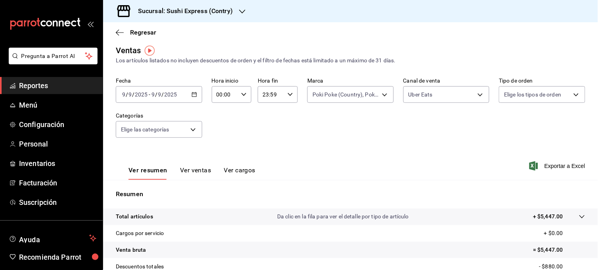
click at [187, 172] on button "Ver ventas" at bounding box center [195, 172] width 31 height 13
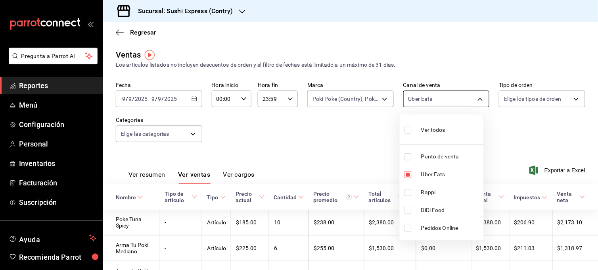
click at [477, 102] on body "Pregunta a Parrot AI Reportes Menú Configuración Personal Inventarios Facturaci…" at bounding box center [299, 135] width 598 height 270
click at [410, 194] on input "checkbox" at bounding box center [407, 192] width 7 height 7
checkbox input "true"
type input "UBER_EATS,RAPPI"
click at [410, 175] on input "checkbox" at bounding box center [407, 174] width 7 height 7
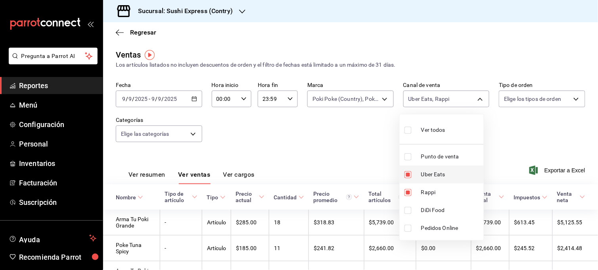
checkbox input "false"
type input "RAPPI"
click at [357, 157] on div at bounding box center [299, 135] width 598 height 270
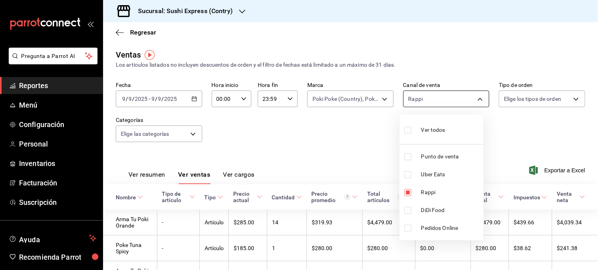
click at [458, 100] on body "Pregunta a Parrot AI Reportes Menú Configuración Personal Inventarios Facturaci…" at bounding box center [299, 135] width 598 height 270
click at [520, 124] on div at bounding box center [299, 135] width 598 height 270
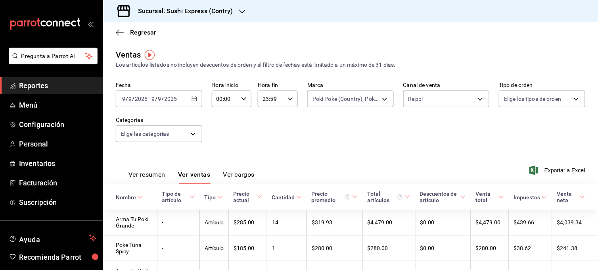
click at [161, 177] on button "Ver resumen" at bounding box center [146, 176] width 37 height 13
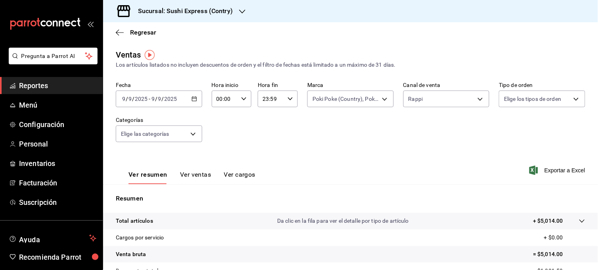
click at [193, 98] on \(Stroke\) "button" at bounding box center [194, 98] width 4 height 0
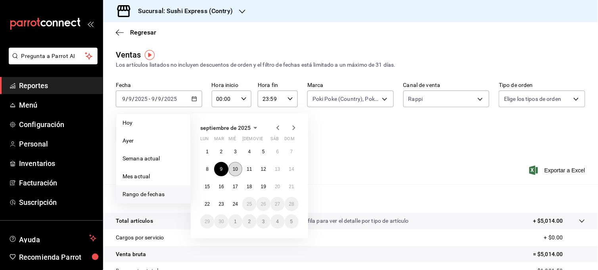
click at [236, 171] on abbr "10" at bounding box center [235, 169] width 5 height 6
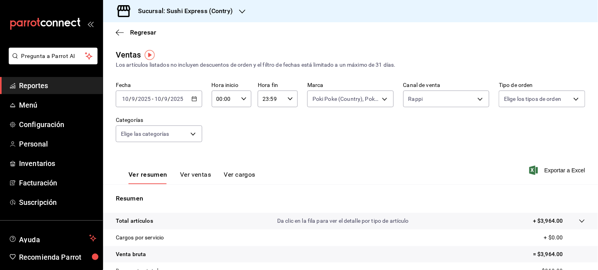
click at [195, 172] on button "Ver ventas" at bounding box center [195, 176] width 31 height 13
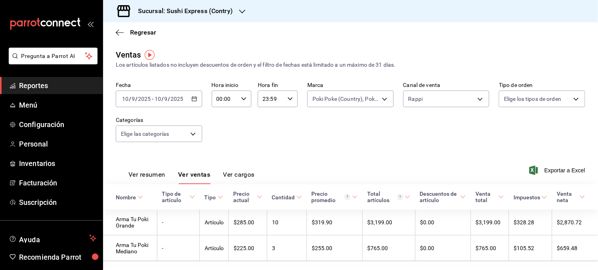
click at [158, 175] on button "Ver resumen" at bounding box center [146, 176] width 37 height 13
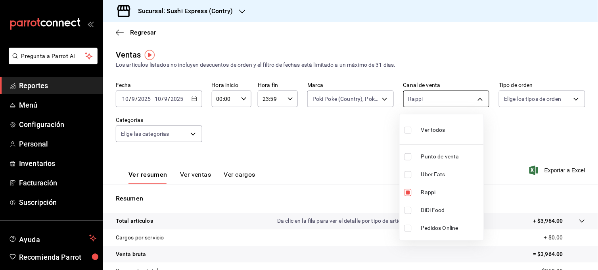
click at [452, 104] on body "Pregunta a Parrot AI Reportes Menú Configuración Personal Inventarios Facturaci…" at bounding box center [299, 135] width 598 height 270
click at [409, 174] on input "checkbox" at bounding box center [407, 174] width 7 height 7
checkbox input "true"
type input "RAPPI,UBER_EATS"
click at [408, 189] on input "checkbox" at bounding box center [407, 192] width 7 height 7
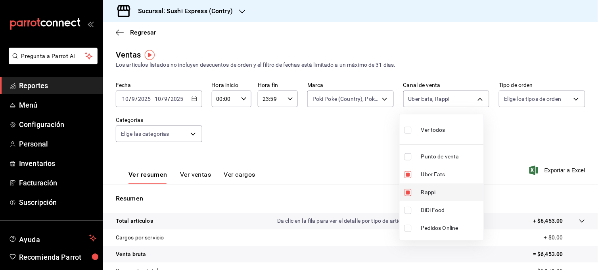
checkbox input "false"
type input "UBER_EATS"
click at [346, 156] on div at bounding box center [299, 135] width 598 height 270
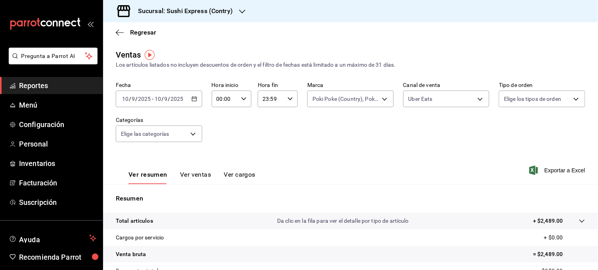
click at [202, 174] on button "Ver ventas" at bounding box center [195, 176] width 31 height 13
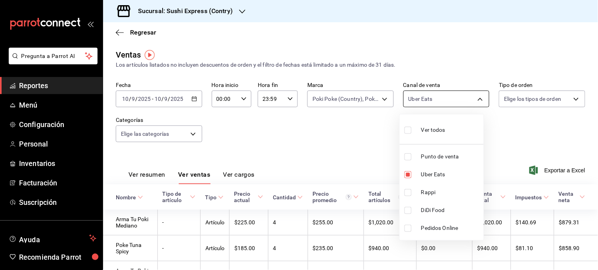
click at [475, 96] on body "Pregunta a Parrot AI Reportes Menú Configuración Personal Inventarios Facturaci…" at bounding box center [299, 135] width 598 height 270
click at [409, 157] on input "checkbox" at bounding box center [407, 156] width 7 height 7
checkbox input "true"
type input "UBER_EATS,PARROT"
click at [409, 175] on input "checkbox" at bounding box center [407, 174] width 7 height 7
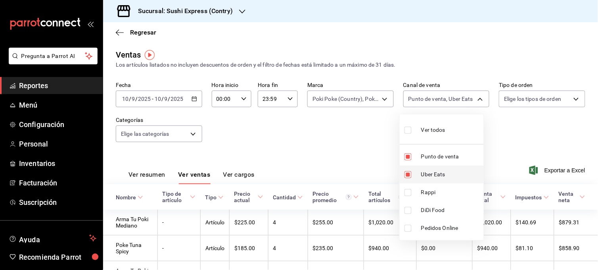
checkbox input "false"
type input "PARROT"
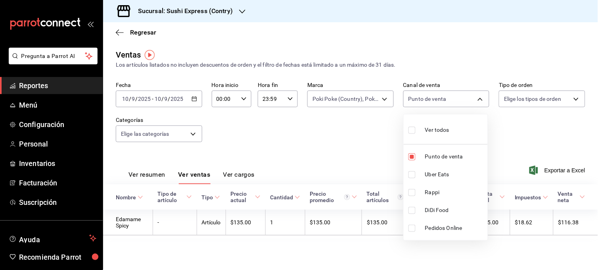
click at [535, 136] on div at bounding box center [299, 135] width 598 height 270
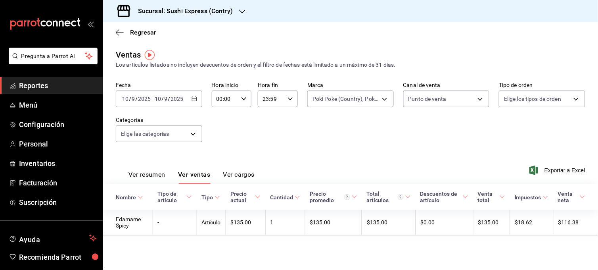
click at [156, 176] on button "Ver resumen" at bounding box center [146, 176] width 37 height 13
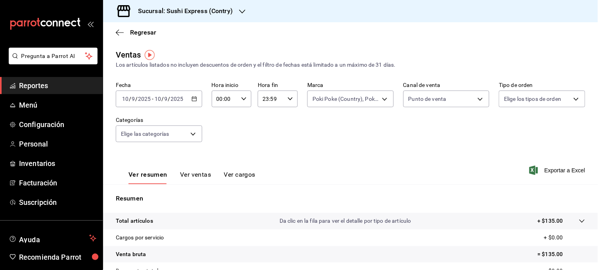
click at [192, 101] on \(Stroke\) "button" at bounding box center [194, 99] width 5 height 4
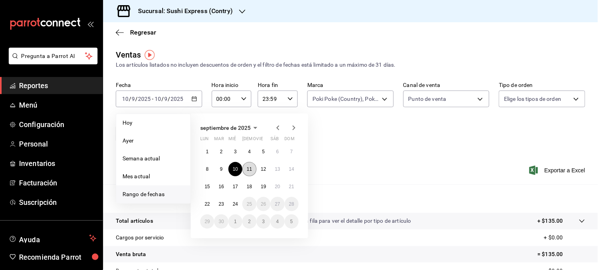
click at [252, 167] on button "11" at bounding box center [249, 169] width 14 height 14
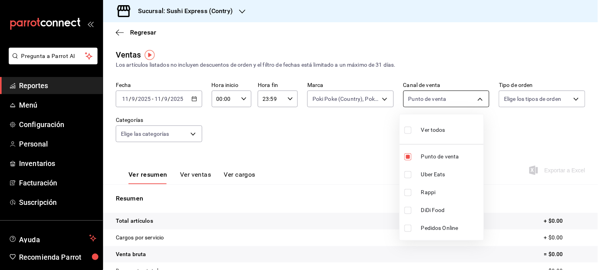
click at [474, 103] on body "Pregunta a Parrot AI Reportes Menú Configuración Personal Inventarios Facturaci…" at bounding box center [299, 135] width 598 height 270
click at [409, 171] on input "checkbox" at bounding box center [407, 174] width 7 height 7
checkbox input "true"
type input "PARROT,UBER_EATS"
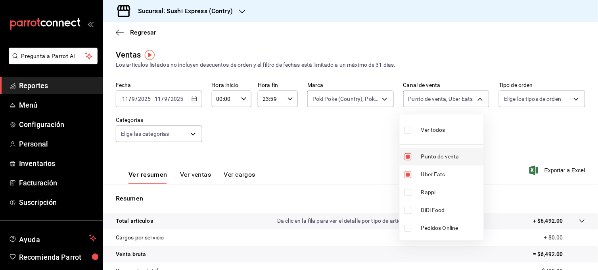
click at [409, 159] on input "checkbox" at bounding box center [407, 156] width 7 height 7
checkbox input "false"
type input "UBER_EATS"
click at [186, 176] on div at bounding box center [299, 135] width 598 height 270
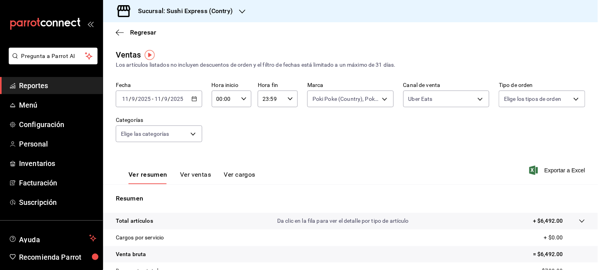
click at [186, 176] on button "Ver ventas" at bounding box center [195, 176] width 31 height 13
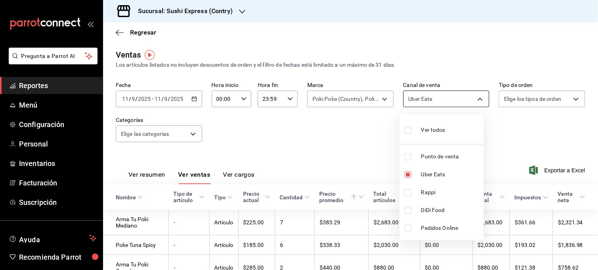
click at [474, 99] on body "Pregunta a Parrot AI Reportes Menú Configuración Personal Inventarios Facturaci…" at bounding box center [299, 135] width 598 height 270
click at [407, 194] on input "checkbox" at bounding box center [407, 192] width 7 height 7
checkbox input "true"
type input "UBER_EATS,RAPPI"
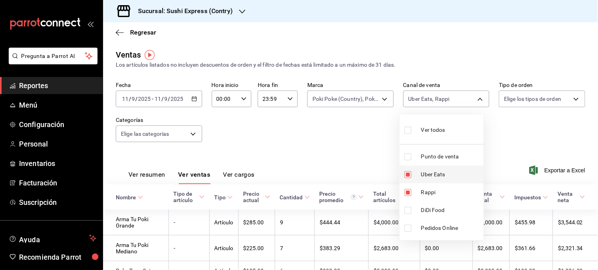
click at [407, 174] on input "checkbox" at bounding box center [407, 174] width 7 height 7
checkbox input "false"
type input "RAPPI"
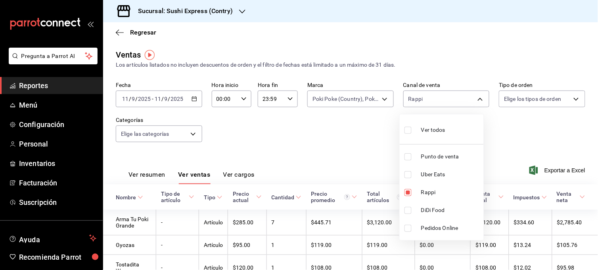
click at [351, 163] on div at bounding box center [299, 135] width 598 height 270
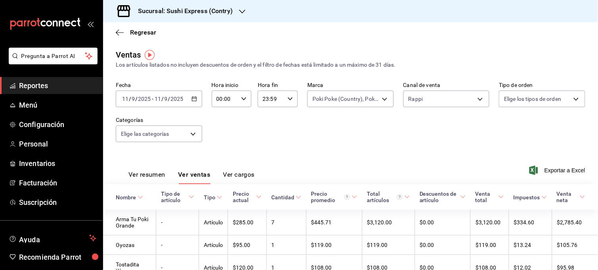
click at [155, 173] on button "Ver resumen" at bounding box center [146, 176] width 37 height 13
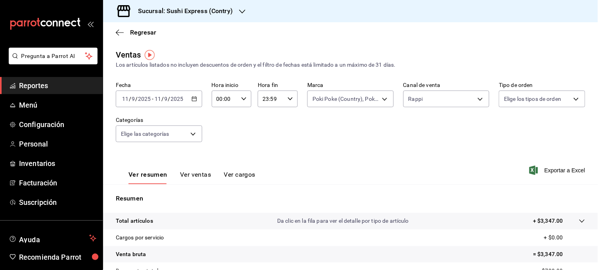
click at [192, 101] on \(Stroke\) "button" at bounding box center [194, 99] width 5 height 4
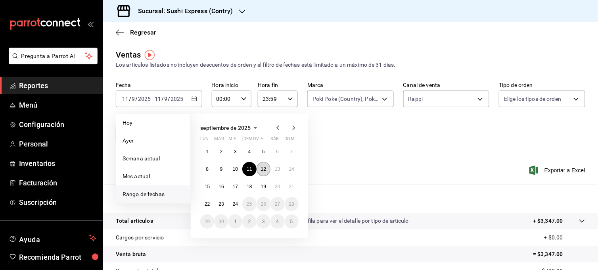
click at [263, 168] on abbr "12" at bounding box center [263, 169] width 5 height 6
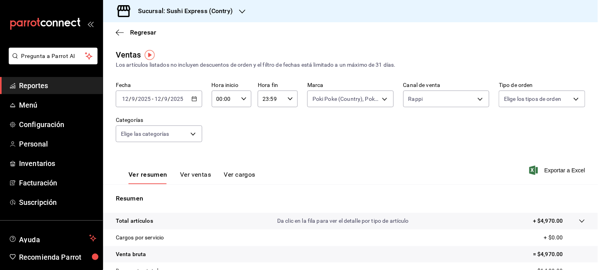
click at [199, 175] on button "Ver ventas" at bounding box center [195, 176] width 31 height 13
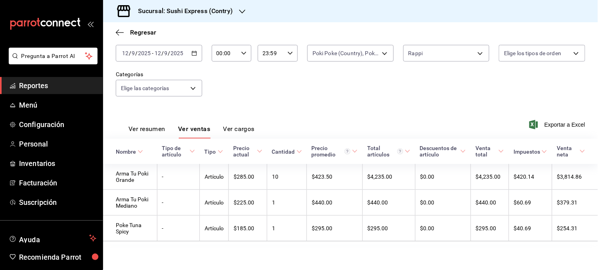
scroll to position [48, 0]
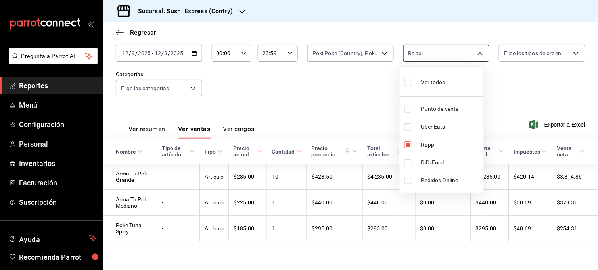
click at [458, 56] on body "Pregunta a Parrot AI Reportes Menú Configuración Personal Inventarios Facturaci…" at bounding box center [299, 135] width 598 height 270
click at [408, 129] on input "checkbox" at bounding box center [407, 126] width 7 height 7
checkbox input "true"
type input "RAPPI,UBER_EATS"
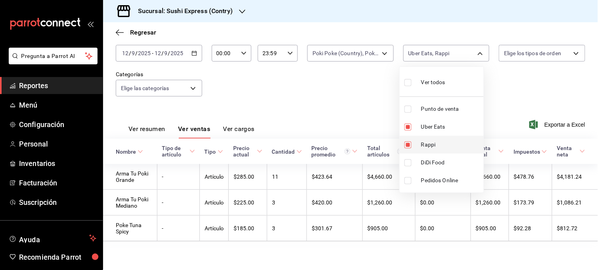
click at [408, 142] on input "checkbox" at bounding box center [407, 144] width 7 height 7
checkbox input "false"
type input "UBER_EATS"
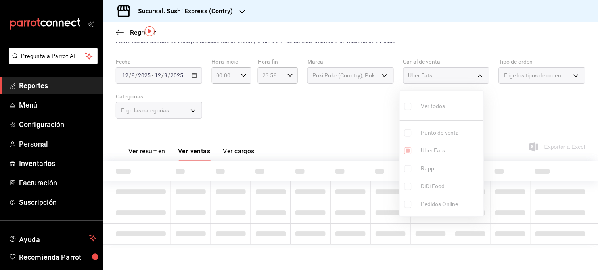
scroll to position [48, 0]
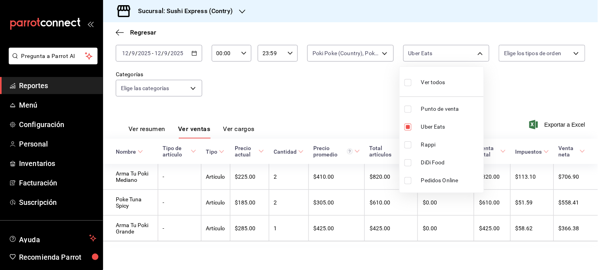
click at [356, 112] on div at bounding box center [299, 135] width 598 height 270
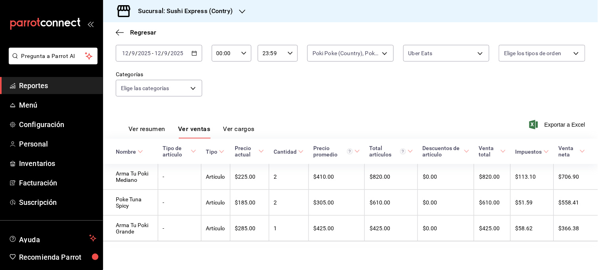
click at [165, 128] on button "Ver resumen" at bounding box center [146, 131] width 37 height 13
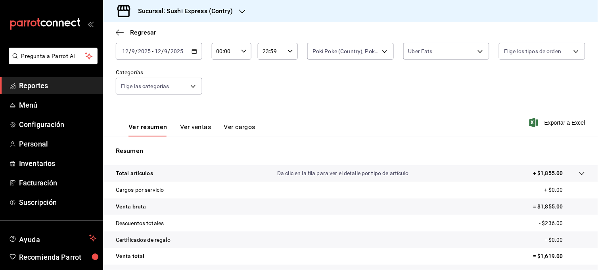
click at [489, 47] on div "Fecha [DATE] [DATE] - [DATE] [DATE] Hora inicio 00:00 Hora inicio Hora fin 23:5…" at bounding box center [350, 69] width 469 height 70
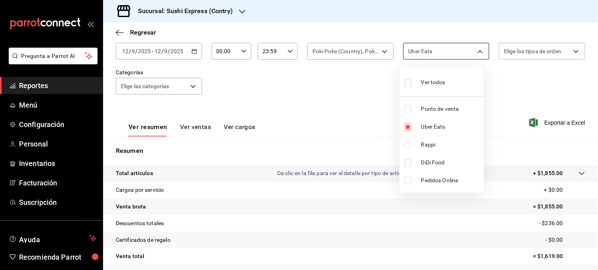
click at [479, 49] on body "Pregunta a Parrot AI Reportes Menú Configuración Personal Inventarios Facturaci…" at bounding box center [299, 135] width 598 height 270
click at [407, 141] on input "checkbox" at bounding box center [407, 144] width 7 height 7
checkbox input "true"
type input "UBER_EATS,RAPPI"
click at [409, 112] on input "checkbox" at bounding box center [407, 108] width 7 height 7
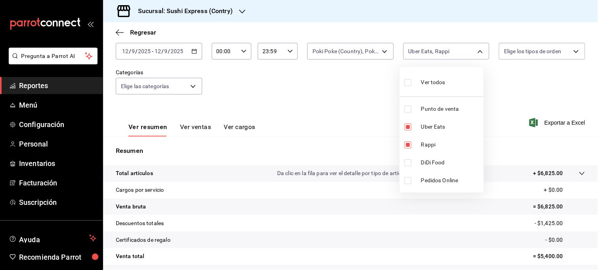
checkbox input "true"
type input "UBER_EATS,RAPPI,PARROT"
click at [407, 128] on input "checkbox" at bounding box center [407, 126] width 7 height 7
checkbox input "false"
type input "RAPPI,PARROT"
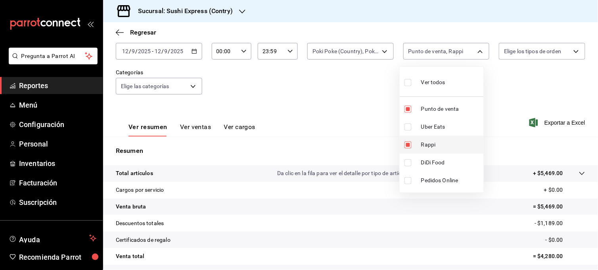
click at [406, 144] on input "checkbox" at bounding box center [407, 144] width 7 height 7
checkbox input "false"
type input "PARROT"
click at [200, 127] on div at bounding box center [299, 135] width 598 height 270
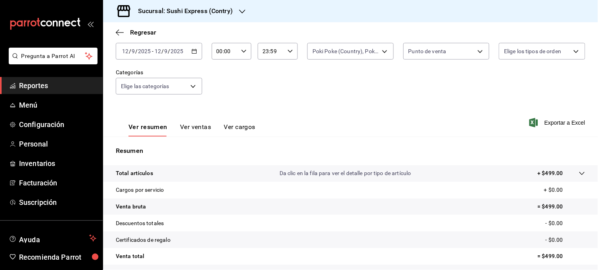
click at [200, 125] on button "Ver ventas" at bounding box center [195, 129] width 31 height 13
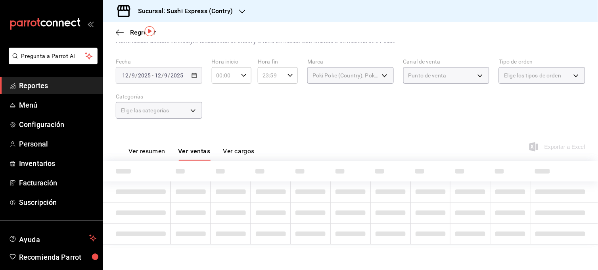
scroll to position [15, 0]
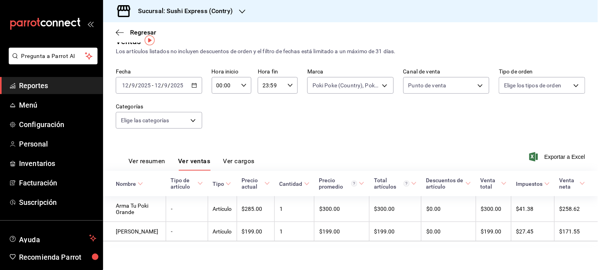
click at [195, 83] on icon "button" at bounding box center [194, 85] width 6 height 6
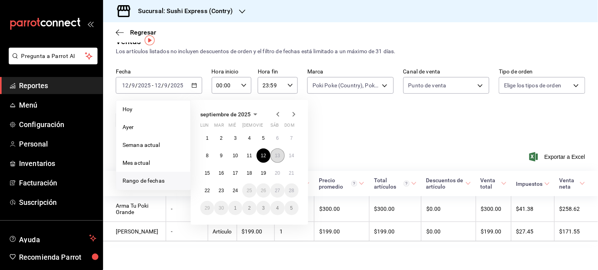
click at [275, 155] on abbr "13" at bounding box center [277, 156] width 5 height 6
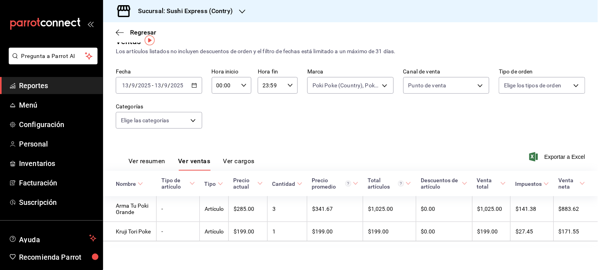
click at [355, 129] on div "Fecha [DATE] [DATE] - [DATE] [DATE] Hora inicio 00:00 Hora inicio Hora fin 23:5…" at bounding box center [350, 103] width 469 height 70
click at [138, 159] on button "Ver resumen" at bounding box center [146, 163] width 37 height 13
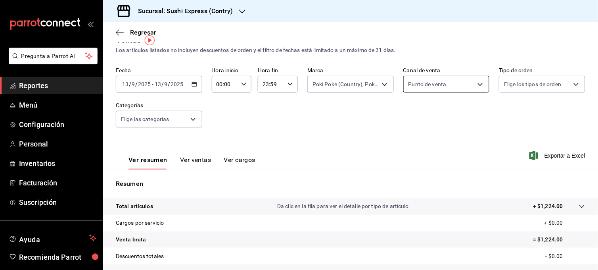
click at [440, 82] on body "Pregunta a Parrot AI Reportes Menú Configuración Personal Inventarios Facturaci…" at bounding box center [299, 135] width 598 height 270
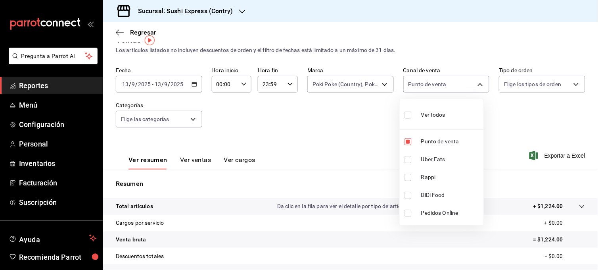
click at [405, 160] on input "checkbox" at bounding box center [407, 159] width 7 height 7
checkbox input "true"
type input "PARROT,UBER_EATS"
click at [408, 143] on input "checkbox" at bounding box center [407, 141] width 7 height 7
checkbox input "false"
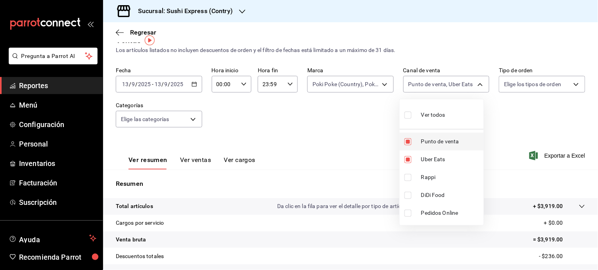
type input "UBER_EATS"
click at [363, 140] on div at bounding box center [299, 135] width 598 height 270
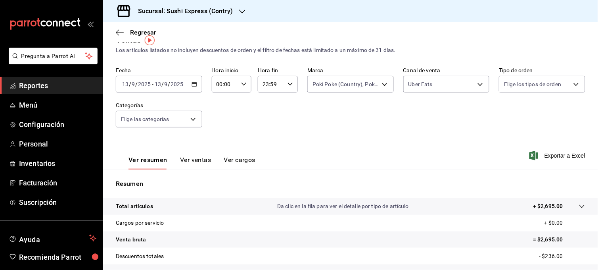
click at [192, 155] on div "Ver resumen Ver ventas Ver cargos" at bounding box center [186, 157] width 140 height 23
click at [192, 157] on button "Ver ventas" at bounding box center [195, 162] width 31 height 13
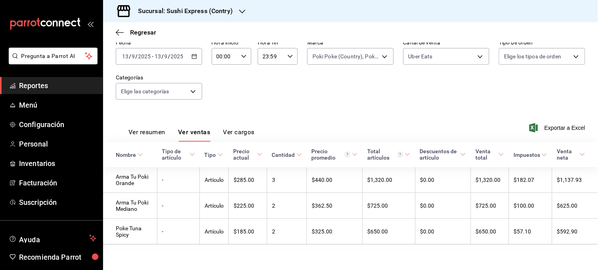
scroll to position [40, 0]
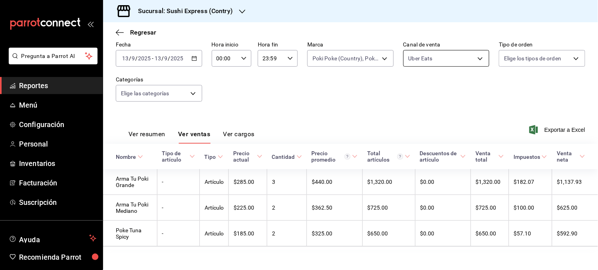
click at [469, 59] on body "Pregunta a Parrot AI Reportes Menú Configuración Personal Inventarios Facturaci…" at bounding box center [299, 135] width 598 height 270
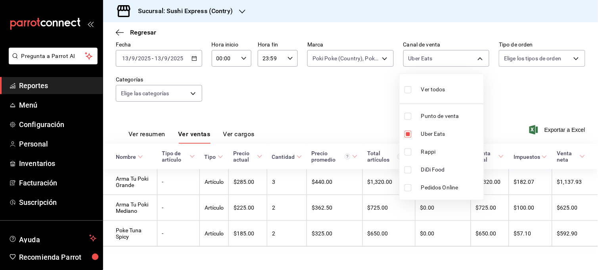
click at [409, 151] on input "checkbox" at bounding box center [407, 151] width 7 height 7
checkbox input "true"
type input "UBER_EATS,RAPPI"
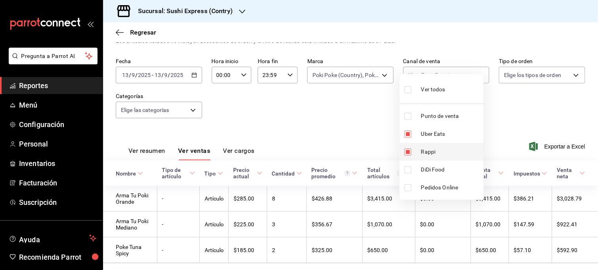
scroll to position [40, 0]
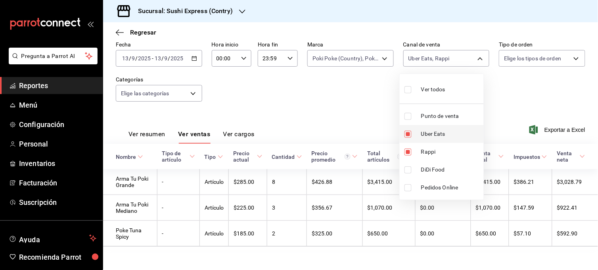
click at [410, 136] on input "checkbox" at bounding box center [407, 133] width 7 height 7
checkbox input "false"
type input "RAPPI"
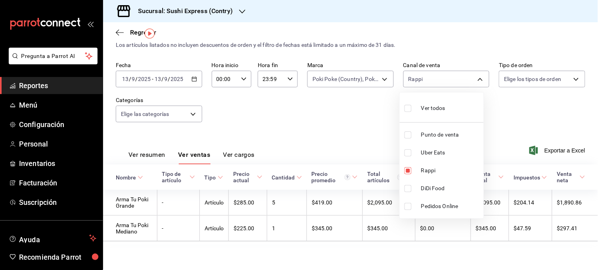
scroll to position [21, 0]
click at [159, 155] on div at bounding box center [299, 135] width 598 height 270
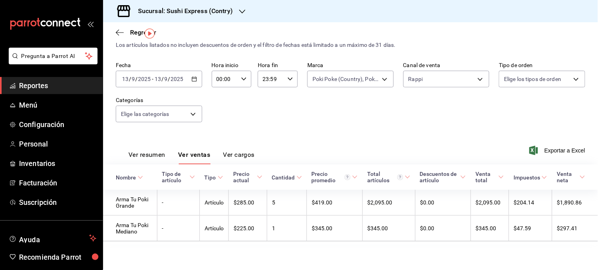
click at [157, 155] on button "Ver resumen" at bounding box center [146, 157] width 37 height 13
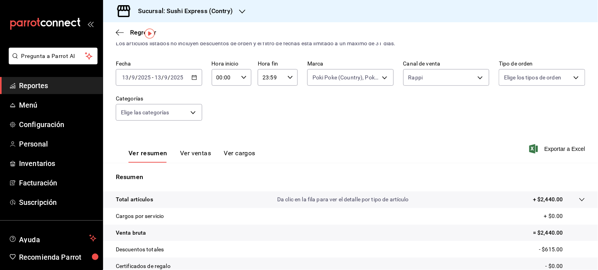
click at [197, 76] on div "[DATE] [DATE] - [DATE] [DATE]" at bounding box center [159, 77] width 86 height 17
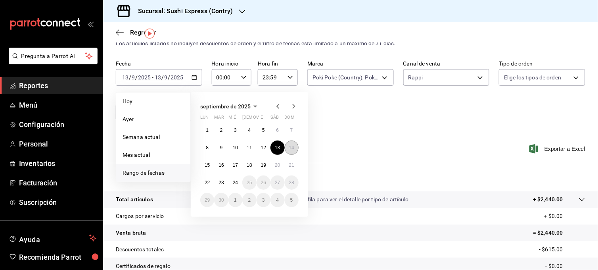
click at [291, 149] on abbr "14" at bounding box center [291, 148] width 5 height 6
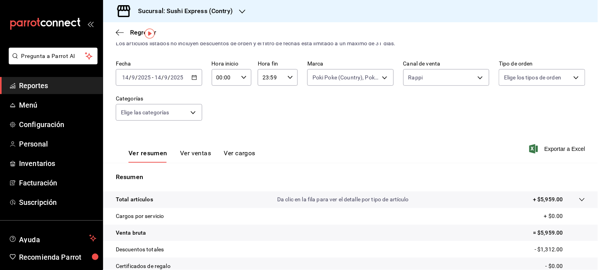
click at [198, 157] on button "Ver ventas" at bounding box center [195, 155] width 31 height 13
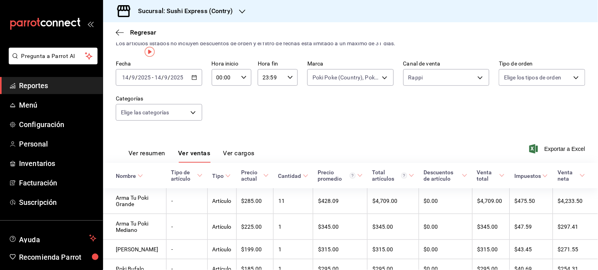
scroll to position [2, 0]
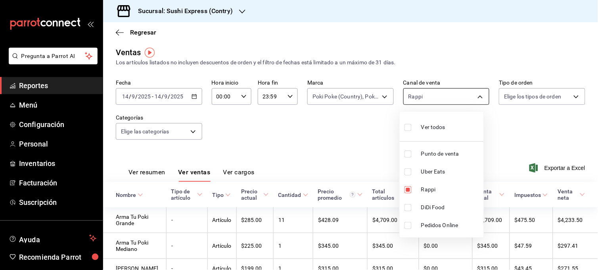
click at [441, 88] on body "Pregunta a Parrot AI Reportes Menú Configuración Personal Inventarios Facturaci…" at bounding box center [299, 135] width 598 height 270
click at [407, 170] on input "checkbox" at bounding box center [407, 171] width 7 height 7
checkbox input "true"
type input "RAPPI,UBER_EATS"
click at [409, 188] on input "checkbox" at bounding box center [407, 189] width 7 height 7
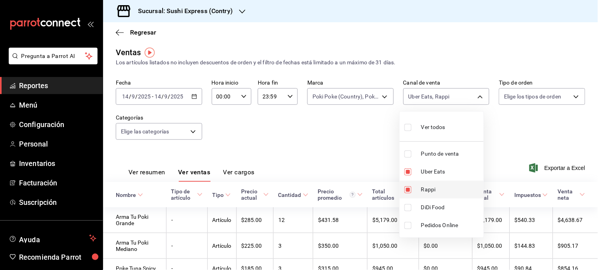
checkbox input "false"
type input "UBER_EATS"
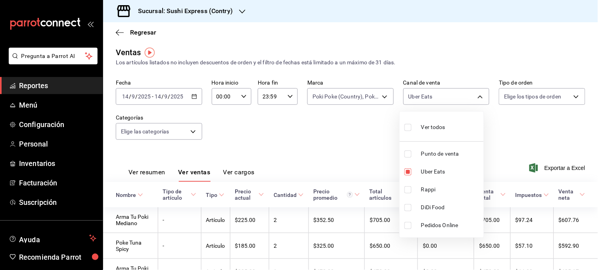
click at [363, 163] on div at bounding box center [299, 135] width 598 height 270
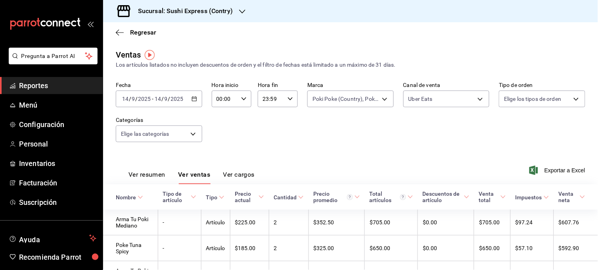
click at [147, 173] on button "Ver resumen" at bounding box center [146, 176] width 37 height 13
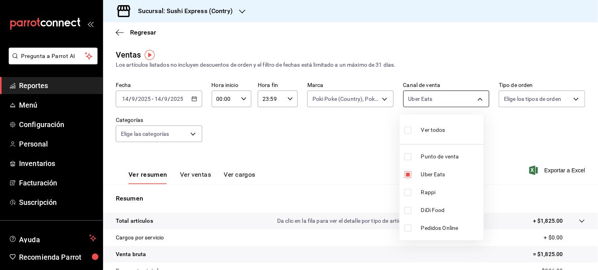
click at [444, 101] on body "Pregunta a Parrot AI Reportes Menú Configuración Personal Inventarios Facturaci…" at bounding box center [299, 135] width 598 height 270
click at [406, 156] on input "checkbox" at bounding box center [407, 156] width 7 height 7
checkbox input "true"
type input "UBER_EATS,PARROT"
click at [408, 176] on input "checkbox" at bounding box center [407, 174] width 7 height 7
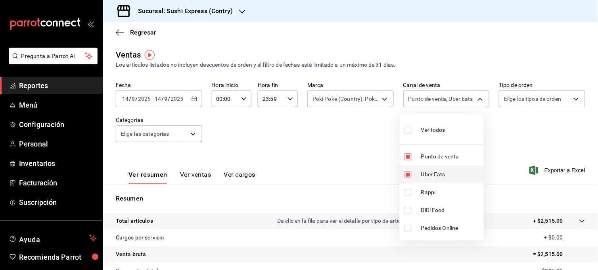
checkbox input "false"
type input "PARROT"
click at [371, 167] on div at bounding box center [299, 135] width 598 height 270
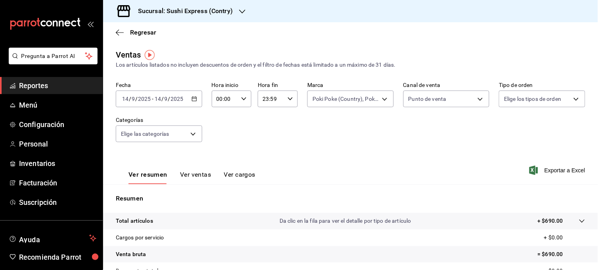
click at [203, 177] on button "Ver ventas" at bounding box center [195, 176] width 31 height 13
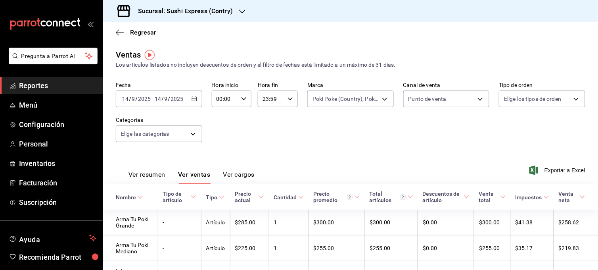
click at [190, 102] on div "[DATE] [DATE] - [DATE] [DATE]" at bounding box center [159, 98] width 86 height 17
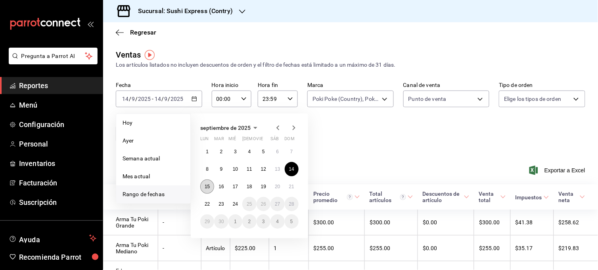
click at [209, 188] on abbr "15" at bounding box center [207, 187] width 5 height 6
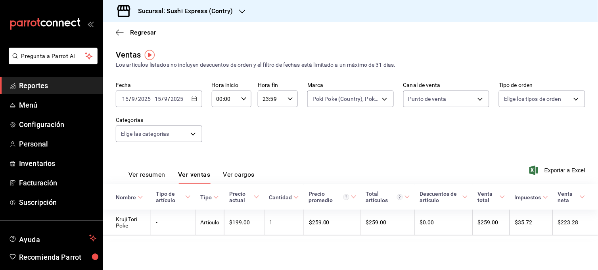
click at [143, 174] on button "Ver resumen" at bounding box center [146, 176] width 37 height 13
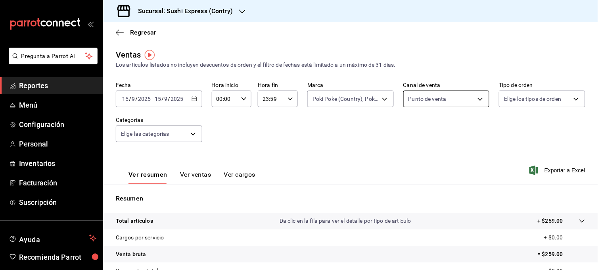
click at [475, 104] on body "Pregunta a Parrot AI Reportes Menú Configuración Personal Inventarios Facturaci…" at bounding box center [299, 135] width 598 height 270
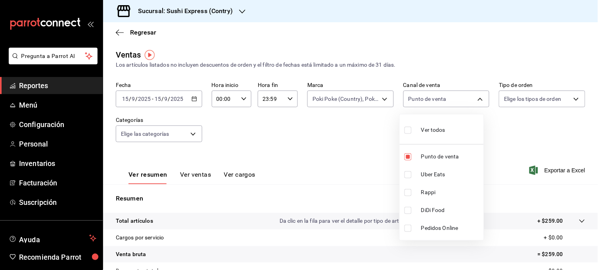
click at [406, 175] on input "checkbox" at bounding box center [407, 174] width 7 height 7
checkbox input "true"
type input "PARROT,UBER_EATS"
click at [408, 160] on input "checkbox" at bounding box center [407, 156] width 7 height 7
checkbox input "false"
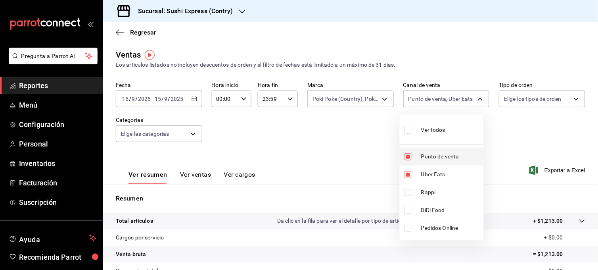
type input "UBER_EATS"
click at [370, 153] on div at bounding box center [299, 135] width 598 height 270
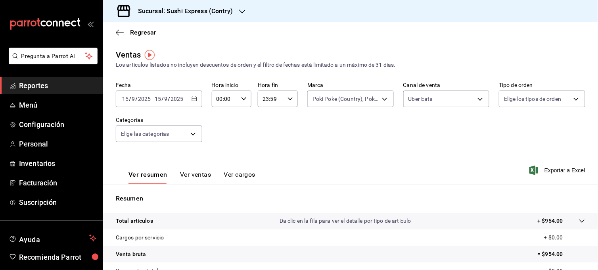
click at [186, 177] on button "Ver ventas" at bounding box center [195, 176] width 31 height 13
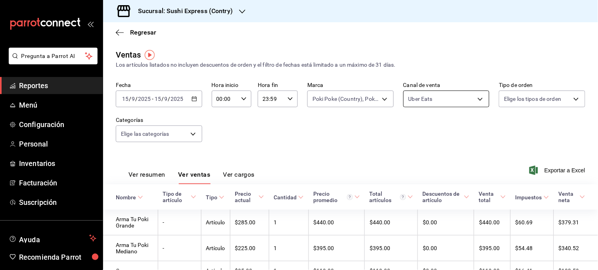
click at [476, 96] on body "Pregunta a Parrot AI Reportes Menú Configuración Personal Inventarios Facturaci…" at bounding box center [299, 135] width 598 height 270
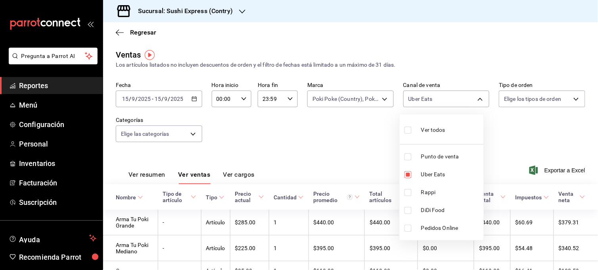
click at [406, 191] on input "checkbox" at bounding box center [407, 192] width 7 height 7
checkbox input "true"
type input "UBER_EATS,RAPPI"
click at [407, 171] on input "checkbox" at bounding box center [407, 174] width 7 height 7
checkbox input "false"
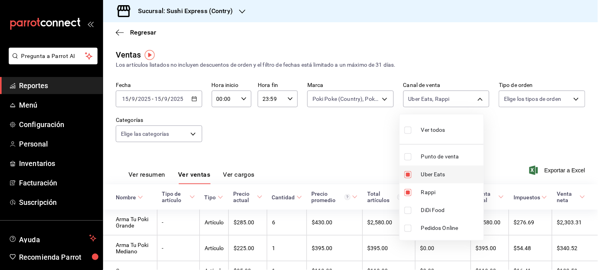
type input "RAPPI"
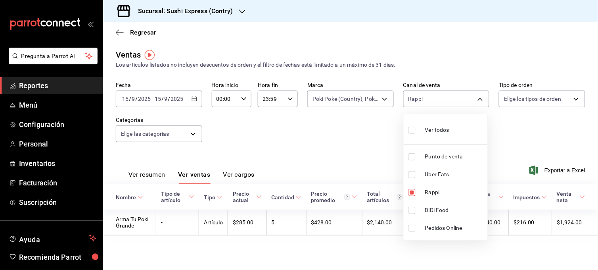
click at [371, 167] on div at bounding box center [299, 135] width 598 height 270
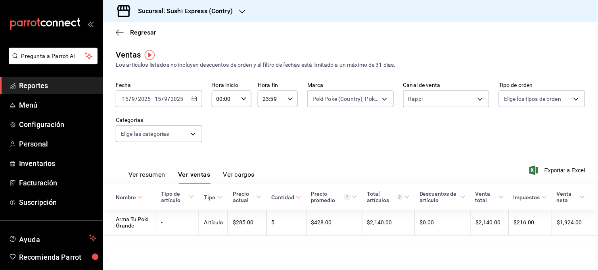
click at [147, 178] on button "Ver resumen" at bounding box center [146, 176] width 37 height 13
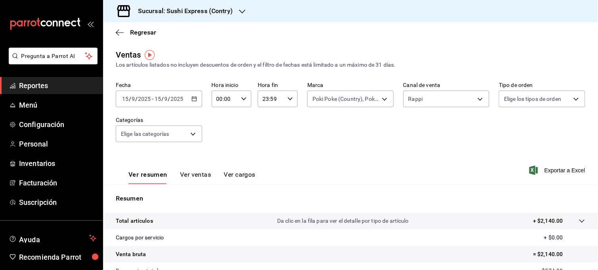
click at [191, 104] on div "[DATE] [DATE] - [DATE] [DATE]" at bounding box center [159, 98] width 86 height 17
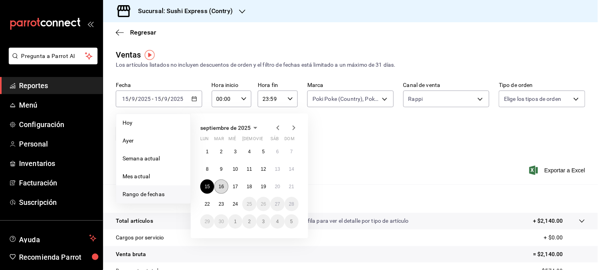
click at [219, 185] on abbr "16" at bounding box center [220, 187] width 5 height 6
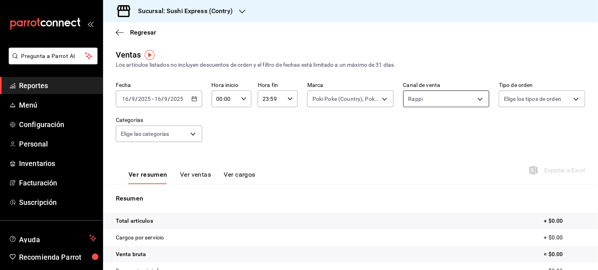
click at [462, 103] on body "Pregunta a Parrot AI Reportes Menú Configuración Personal Inventarios Facturaci…" at bounding box center [299, 135] width 598 height 270
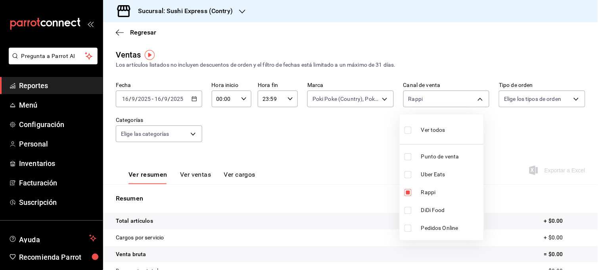
click at [408, 171] on input "checkbox" at bounding box center [407, 174] width 7 height 7
checkbox input "true"
type input "RAPPI,UBER_EATS"
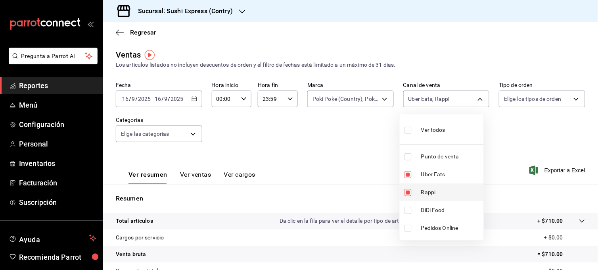
click at [405, 193] on input "checkbox" at bounding box center [407, 192] width 7 height 7
checkbox input "false"
type input "UBER_EATS"
click at [369, 169] on div at bounding box center [299, 135] width 598 height 270
click at [441, 104] on body "Pregunta a Parrot AI Reportes Menú Configuración Personal Inventarios Facturaci…" at bounding box center [299, 135] width 598 height 270
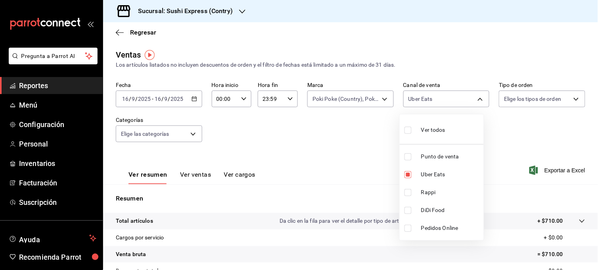
click at [404, 155] on input "checkbox" at bounding box center [407, 156] width 7 height 7
checkbox input "true"
type input "UBER_EATS,PARROT"
click at [410, 175] on input "checkbox" at bounding box center [407, 174] width 7 height 7
checkbox input "false"
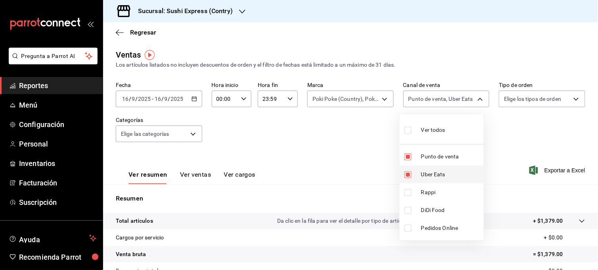
type input "PARROT"
click at [357, 161] on div at bounding box center [299, 135] width 598 height 270
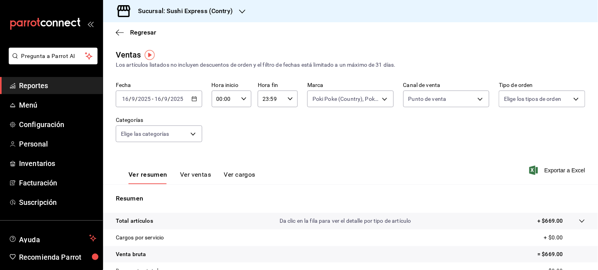
click at [195, 101] on icon "button" at bounding box center [194, 99] width 6 height 6
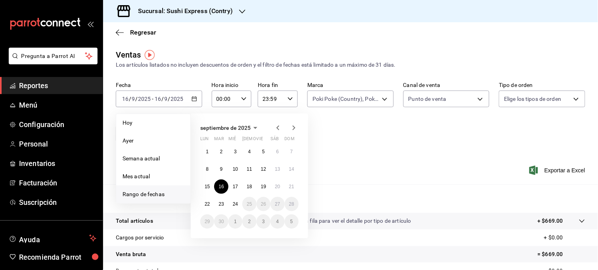
click at [320, 133] on div "[DATE] lun mar mié jue vie sáb dom 1 2 3 4 5 6 7 8 9 10 11 12 13 14 15 16 17 18…" at bounding box center [260, 172] width 139 height 131
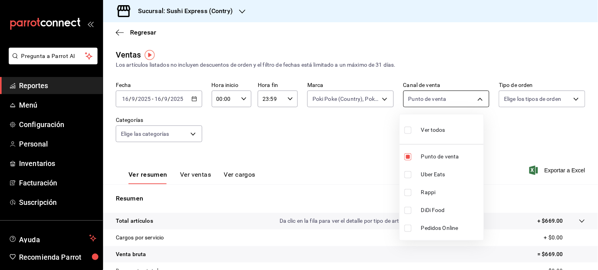
click at [465, 98] on body "Pregunta a Parrot AI Reportes Menú Configuración Personal Inventarios Facturaci…" at bounding box center [299, 135] width 598 height 270
click at [407, 191] on input "checkbox" at bounding box center [407, 192] width 7 height 7
checkbox input "true"
type input "PARROT,RAPPI"
click at [371, 153] on div at bounding box center [299, 135] width 598 height 270
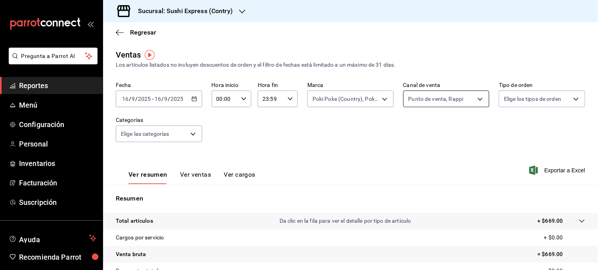
click at [473, 98] on body "Pregunta a Parrot AI Reportes Menú Configuración Personal Inventarios Facturaci…" at bounding box center [299, 135] width 598 height 270
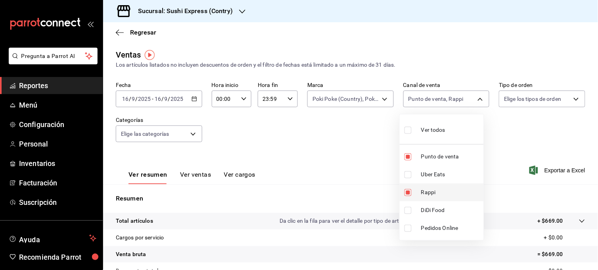
click at [406, 189] on input "checkbox" at bounding box center [407, 192] width 7 height 7
checkbox input "false"
type input "PARROT"
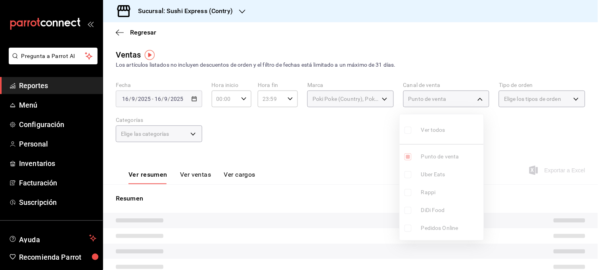
click at [339, 163] on div at bounding box center [299, 135] width 598 height 270
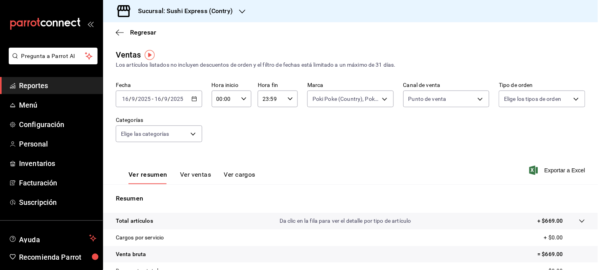
click at [196, 111] on div "Fecha [DATE] [DATE] - [DATE] [DATE] Hora inicio 00:00 Hora inicio Hora fin 23:5…" at bounding box center [350, 117] width 469 height 70
click at [190, 104] on div "[DATE] [DATE] - [DATE] [DATE]" at bounding box center [159, 98] width 86 height 17
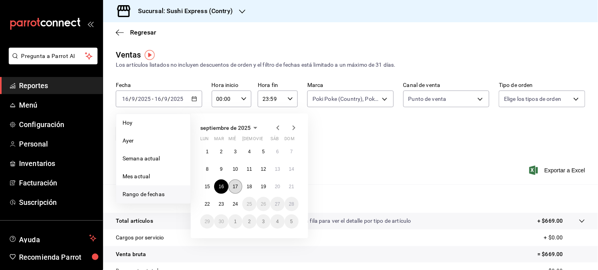
click at [239, 182] on button "17" at bounding box center [235, 186] width 14 height 14
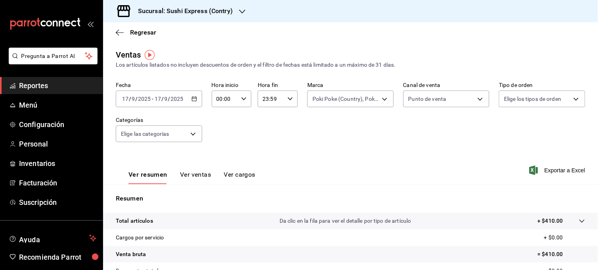
click at [193, 174] on button "Ver ventas" at bounding box center [195, 176] width 31 height 13
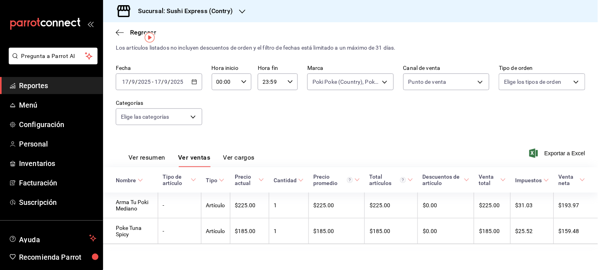
scroll to position [17, 0]
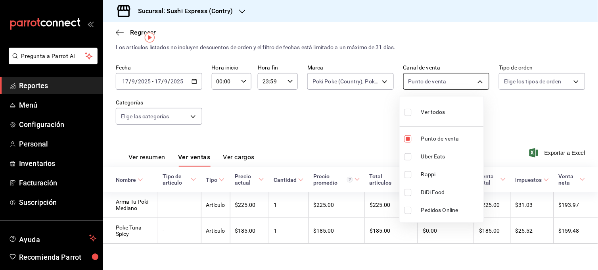
click at [462, 82] on body "Pregunta a Parrot AI Reportes Menú Configuración Personal Inventarios Facturaci…" at bounding box center [299, 135] width 598 height 270
click at [410, 156] on input "checkbox" at bounding box center [407, 156] width 7 height 7
checkbox input "true"
type input "PARROT,UBER_EATS"
click at [409, 141] on input "checkbox" at bounding box center [407, 138] width 7 height 7
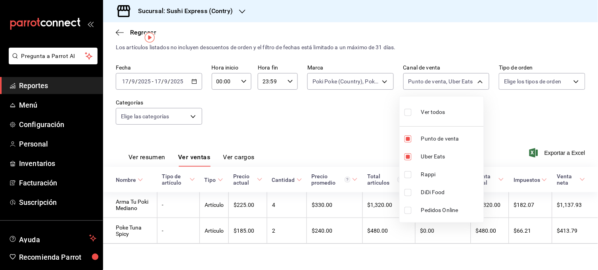
checkbox input "false"
click at [366, 133] on div at bounding box center [299, 135] width 598 height 270
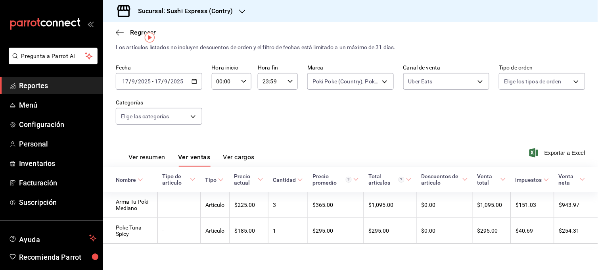
click at [158, 157] on button "Ver resumen" at bounding box center [146, 159] width 37 height 13
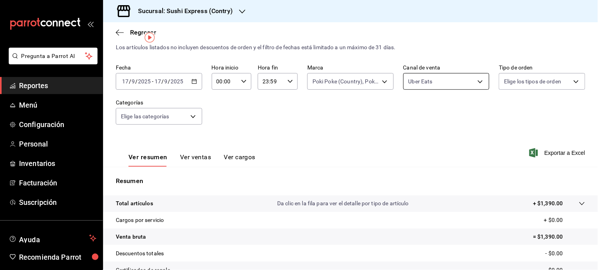
click at [472, 79] on body "Pregunta a Parrot AI Reportes Menú Configuración Personal Inventarios Facturaci…" at bounding box center [299, 135] width 598 height 270
click at [403, 172] on li "Rappi" at bounding box center [442, 174] width 84 height 18
type input "UBER_EATS,RAPPI"
checkbox input "true"
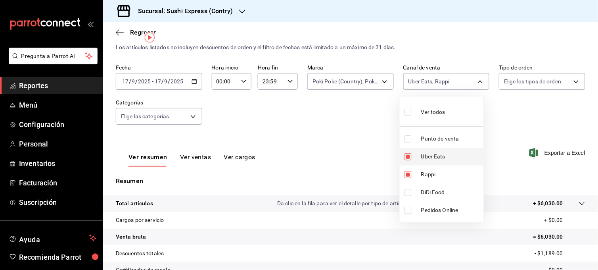
click at [409, 160] on input "checkbox" at bounding box center [407, 156] width 7 height 7
checkbox input "false"
click at [375, 149] on div at bounding box center [299, 135] width 598 height 270
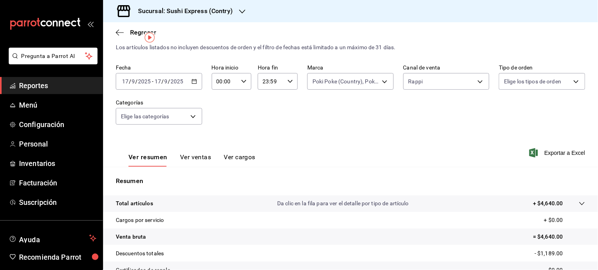
click at [203, 162] on button "Ver ventas" at bounding box center [195, 159] width 31 height 13
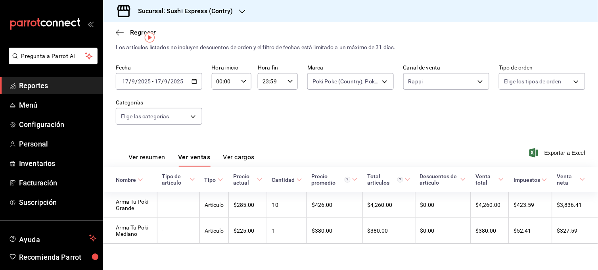
click at [191, 86] on div "[DATE] [DATE] - [DATE] [DATE]" at bounding box center [159, 81] width 86 height 17
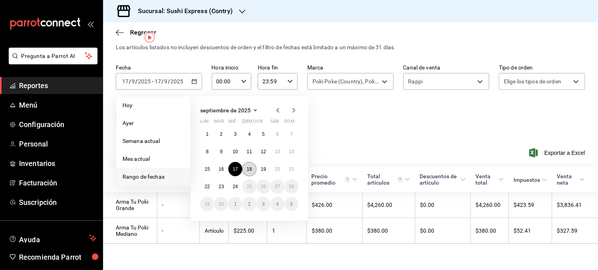
click at [247, 167] on abbr "18" at bounding box center [249, 169] width 5 height 6
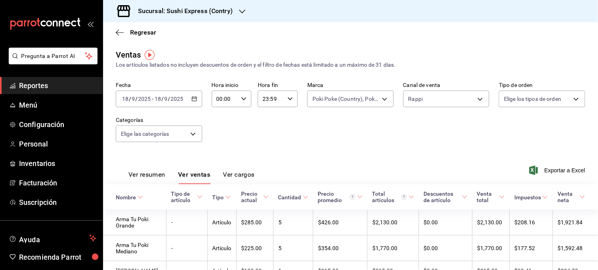
click at [152, 176] on button "Ver resumen" at bounding box center [146, 176] width 37 height 13
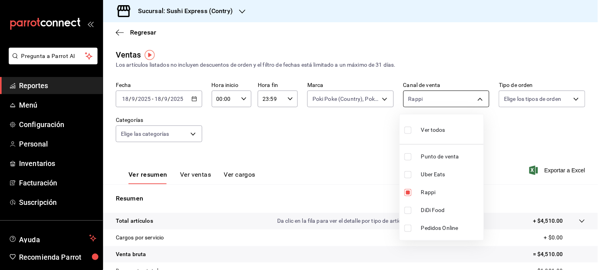
click at [438, 105] on body "Pregunta a Parrot AI Reportes Menú Configuración Personal Inventarios Facturaci…" at bounding box center [299, 135] width 598 height 270
click at [409, 180] on li "Uber Eats" at bounding box center [442, 174] width 84 height 18
type input "RAPPI,UBER_EATS"
checkbox input "true"
click at [407, 191] on input "checkbox" at bounding box center [407, 192] width 7 height 7
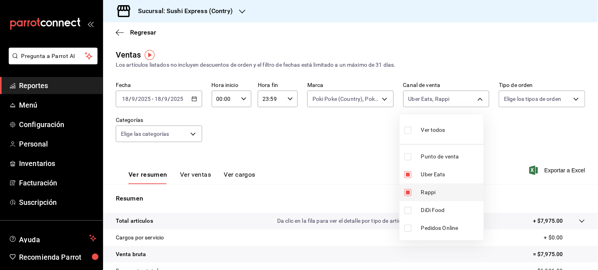
checkbox input "false"
type input "UBER_EATS"
click at [359, 171] on div at bounding box center [299, 135] width 598 height 270
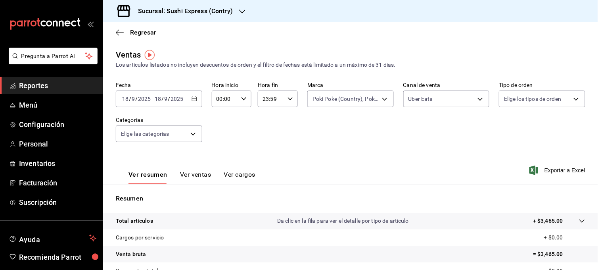
click at [198, 176] on button "Ver ventas" at bounding box center [195, 176] width 31 height 13
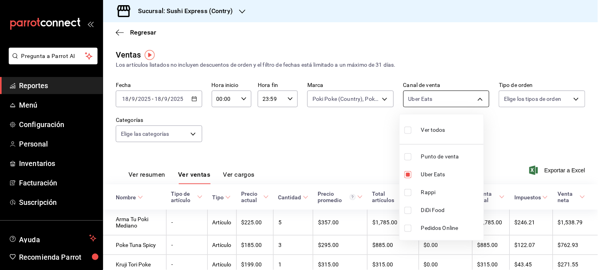
click at [474, 98] on body "Pregunta a Parrot AI Reportes Menú Configuración Personal Inventarios Facturaci…" at bounding box center [299, 135] width 598 height 270
click at [407, 159] on input "checkbox" at bounding box center [407, 156] width 7 height 7
checkbox input "true"
type input "UBER_EATS,PARROT"
click at [407, 172] on input "checkbox" at bounding box center [407, 174] width 7 height 7
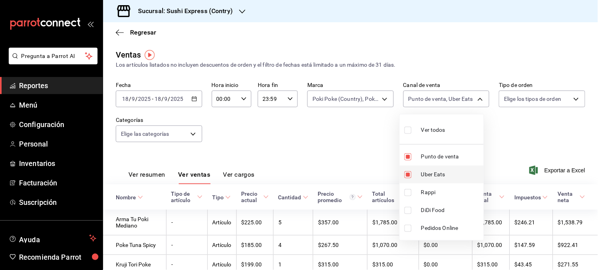
checkbox input "false"
type input "PARROT"
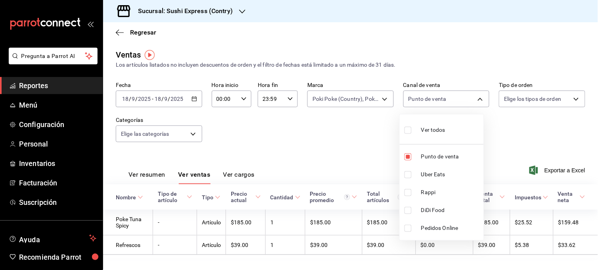
click at [366, 156] on div at bounding box center [299, 135] width 598 height 270
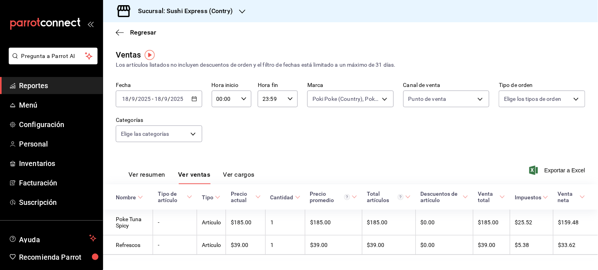
click at [156, 173] on button "Ver resumen" at bounding box center [146, 176] width 37 height 13
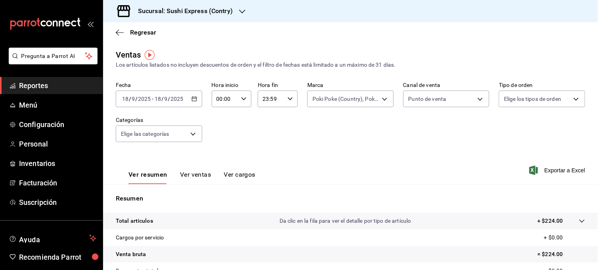
click at [180, 101] on input "2025" at bounding box center [176, 99] width 13 height 6
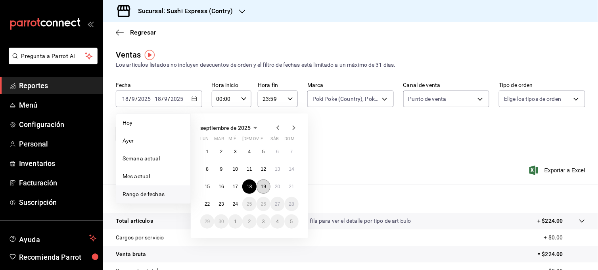
click at [260, 184] on button "19" at bounding box center [264, 186] width 14 height 14
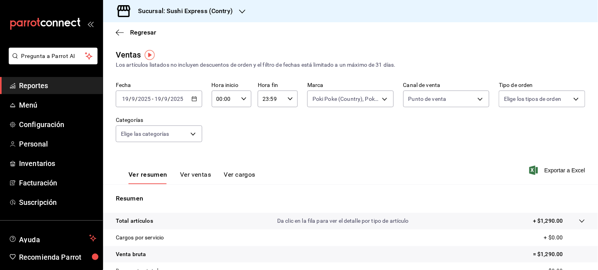
click at [298, 127] on div "Fecha [DATE] [DATE] - [DATE] [DATE] Hora inicio 00:00 Hora inicio Hora fin 23:5…" at bounding box center [350, 117] width 469 height 70
click at [201, 176] on button "Ver ventas" at bounding box center [195, 176] width 31 height 13
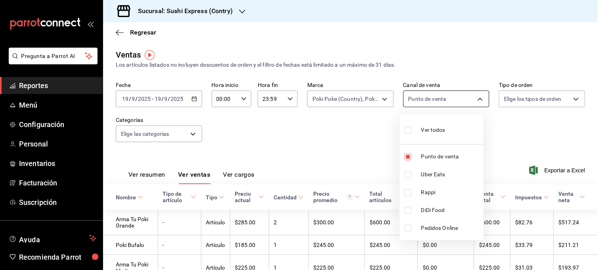
click at [473, 97] on body "Pregunta a Parrot AI Reportes Menú Configuración Personal Inventarios Facturaci…" at bounding box center [299, 135] width 598 height 270
click at [407, 176] on input "checkbox" at bounding box center [407, 174] width 7 height 7
checkbox input "true"
type input "PARROT,UBER_EATS"
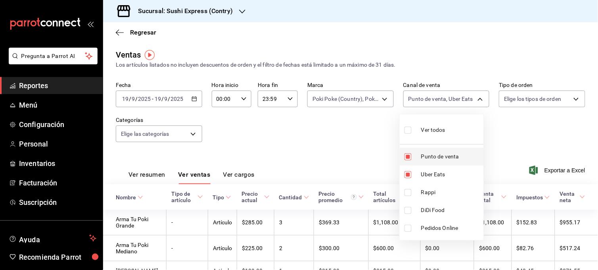
click at [408, 159] on input "checkbox" at bounding box center [407, 156] width 7 height 7
checkbox input "false"
type input "UBER_EATS"
click at [369, 155] on div at bounding box center [299, 135] width 598 height 270
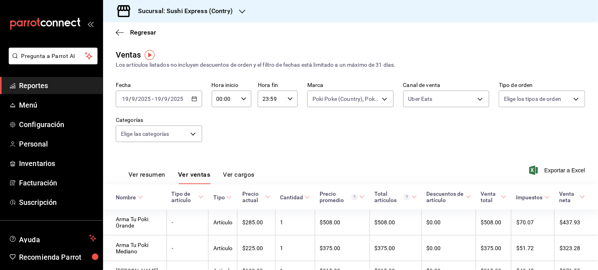
click at [142, 173] on button "Ver resumen" at bounding box center [146, 176] width 37 height 13
